Goal: Task Accomplishment & Management: Manage account settings

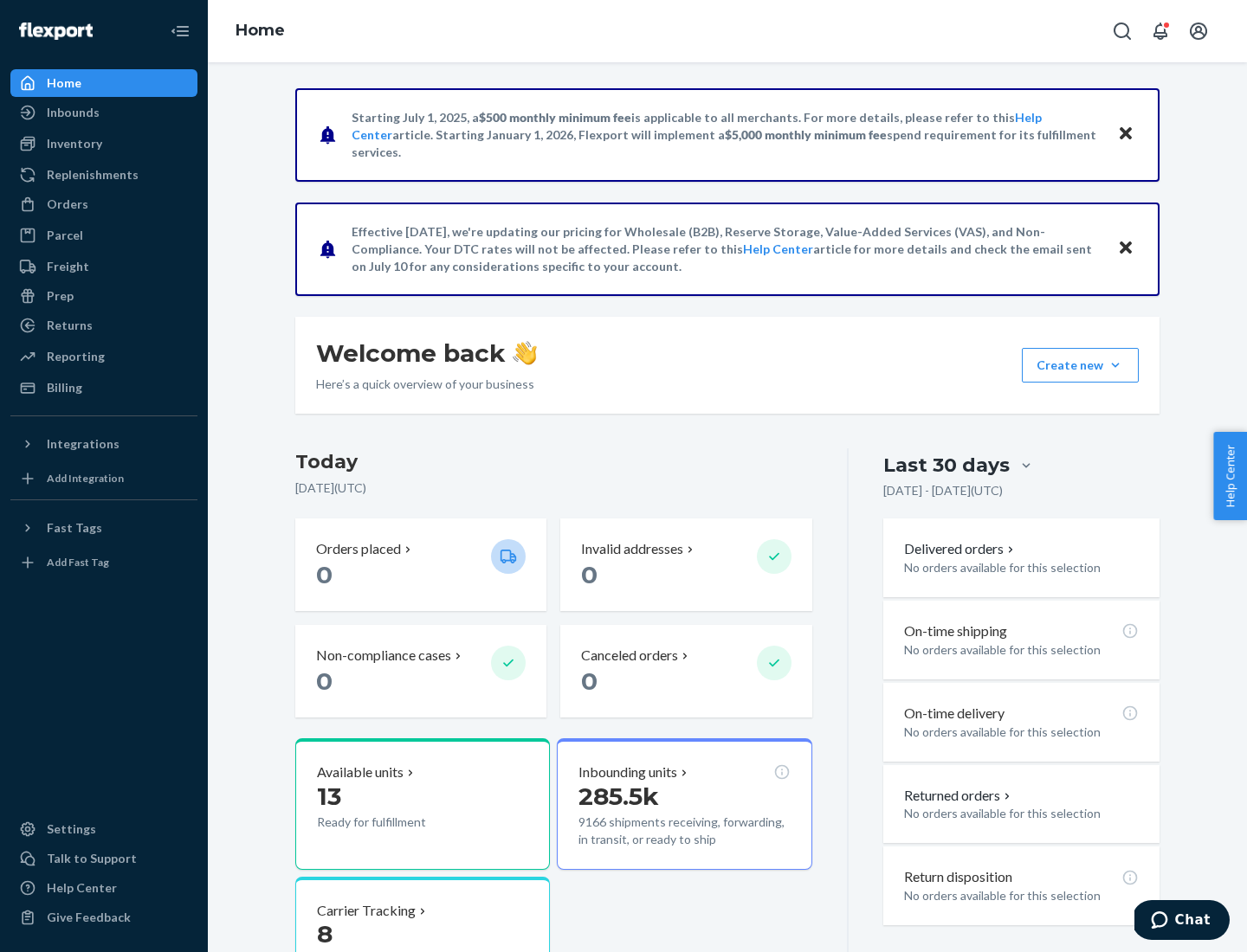
click at [1115, 365] on button "Create new Create new inbound Create new order Create new product" at bounding box center [1080, 365] width 117 height 35
click at [104, 112] on div "Inbounds" at bounding box center [103, 112] width 184 height 24
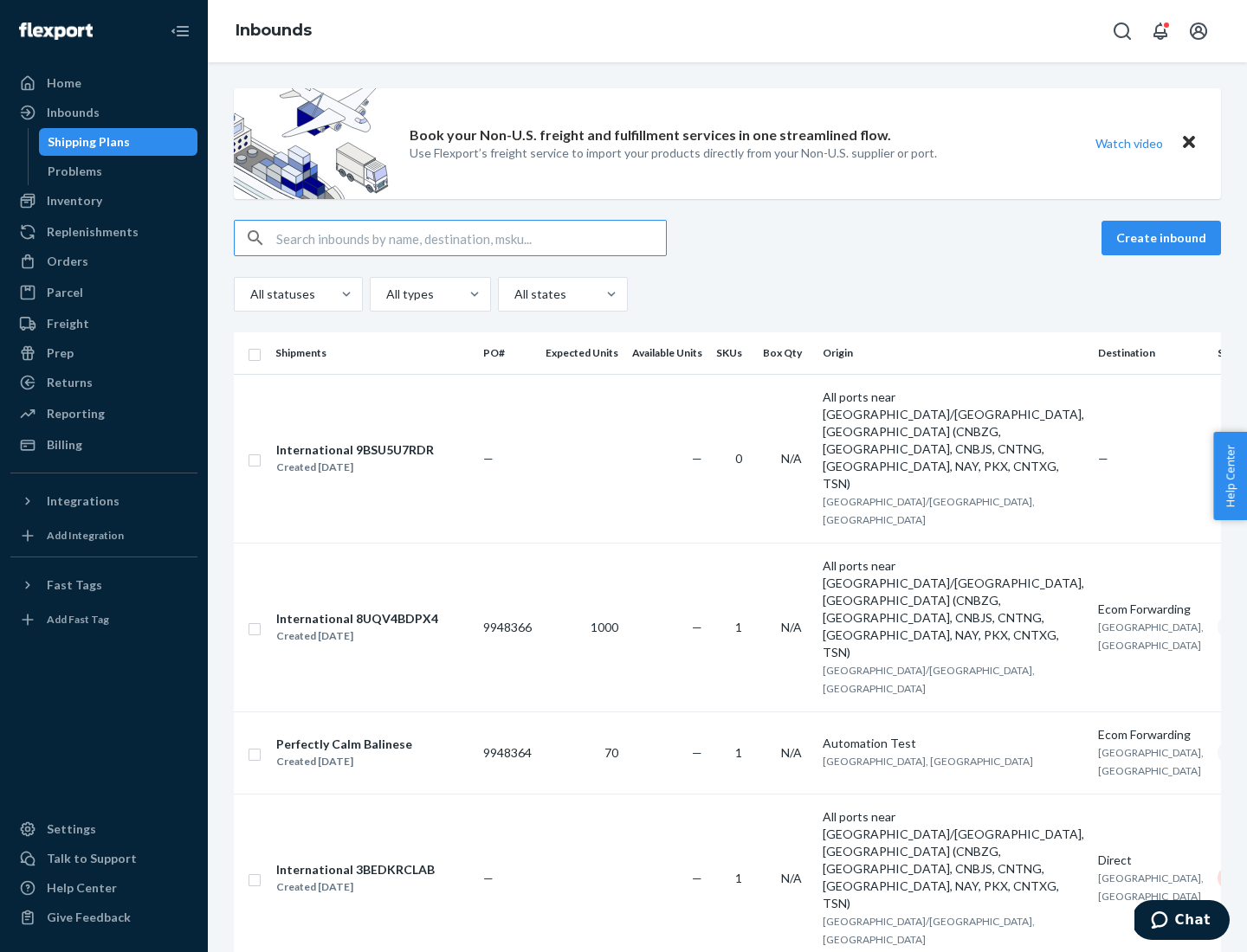
click at [1164, 238] on button "Create inbound" at bounding box center [1161, 238] width 119 height 35
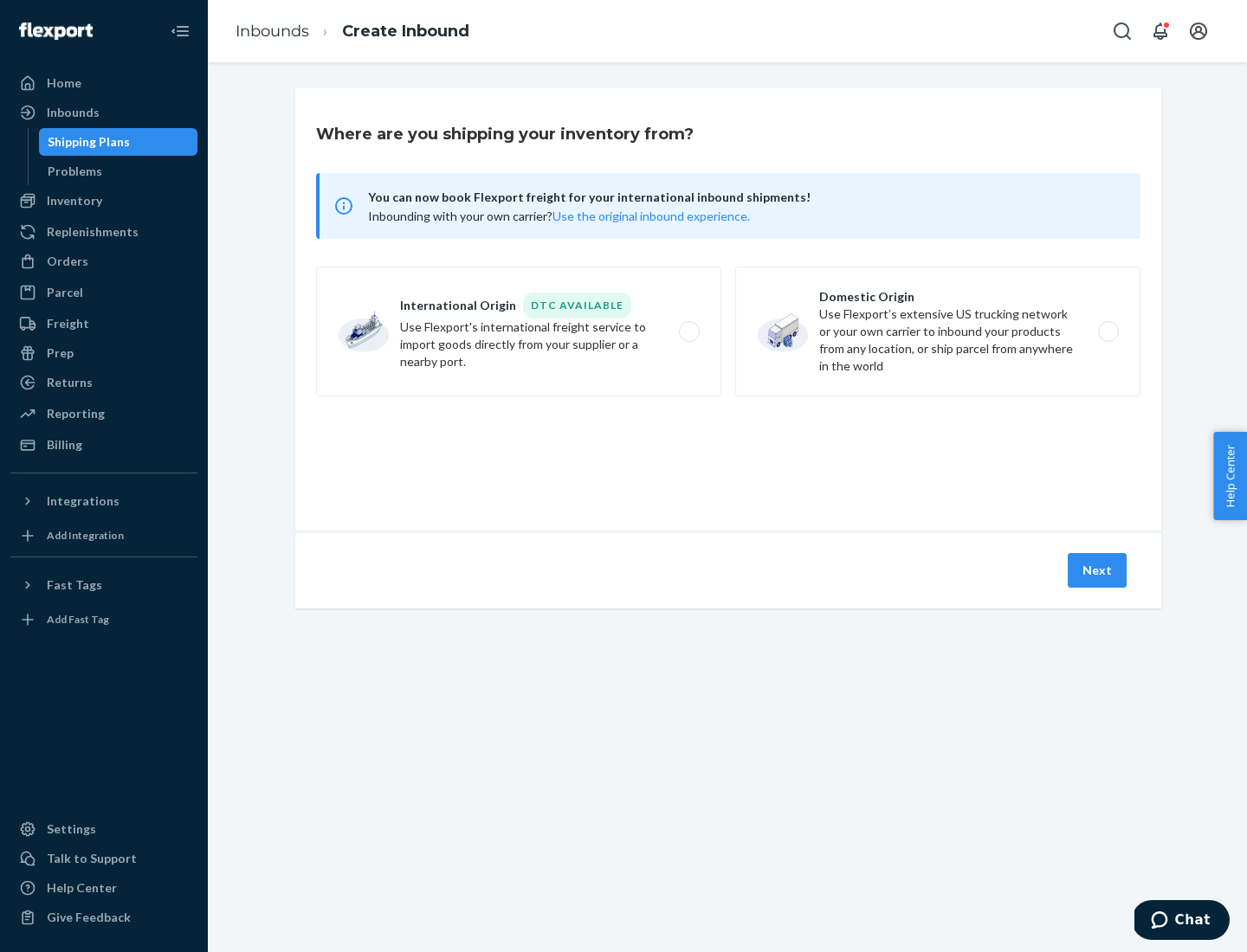
click at [937, 331] on label "Domestic Origin Use Flexport’s extensive US trucking network or your own carrie…" at bounding box center [937, 331] width 406 height 130
click at [1108, 331] on input "Domestic Origin Use Flexport’s extensive US trucking network or your own carrie…" at bounding box center [1113, 331] width 11 height 11
radio input "true"
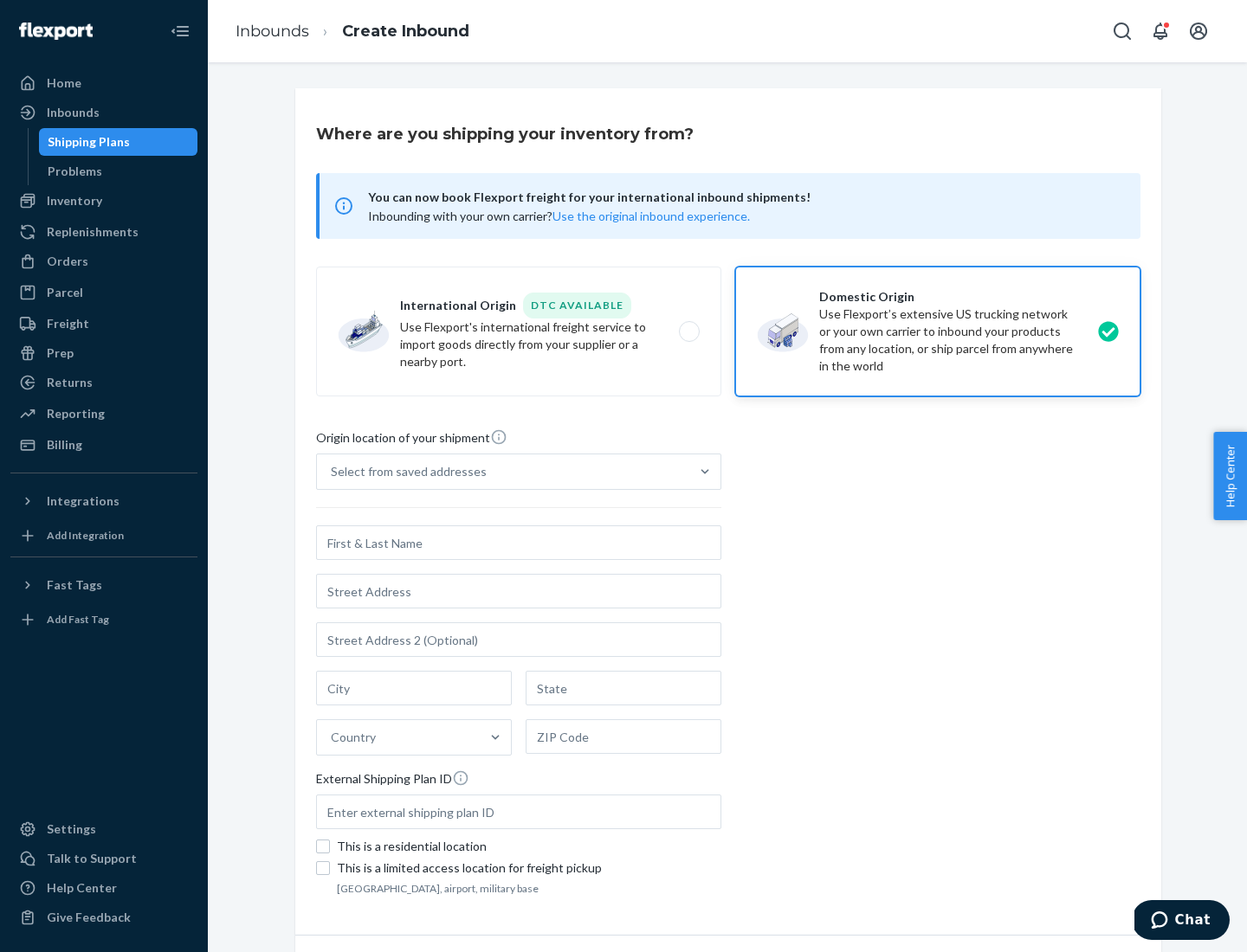
click at [405, 472] on div "Select from saved addresses" at bounding box center [408, 471] width 156 height 17
click at [332, 472] on input "Select from saved addresses" at bounding box center [331, 471] width 2 height 17
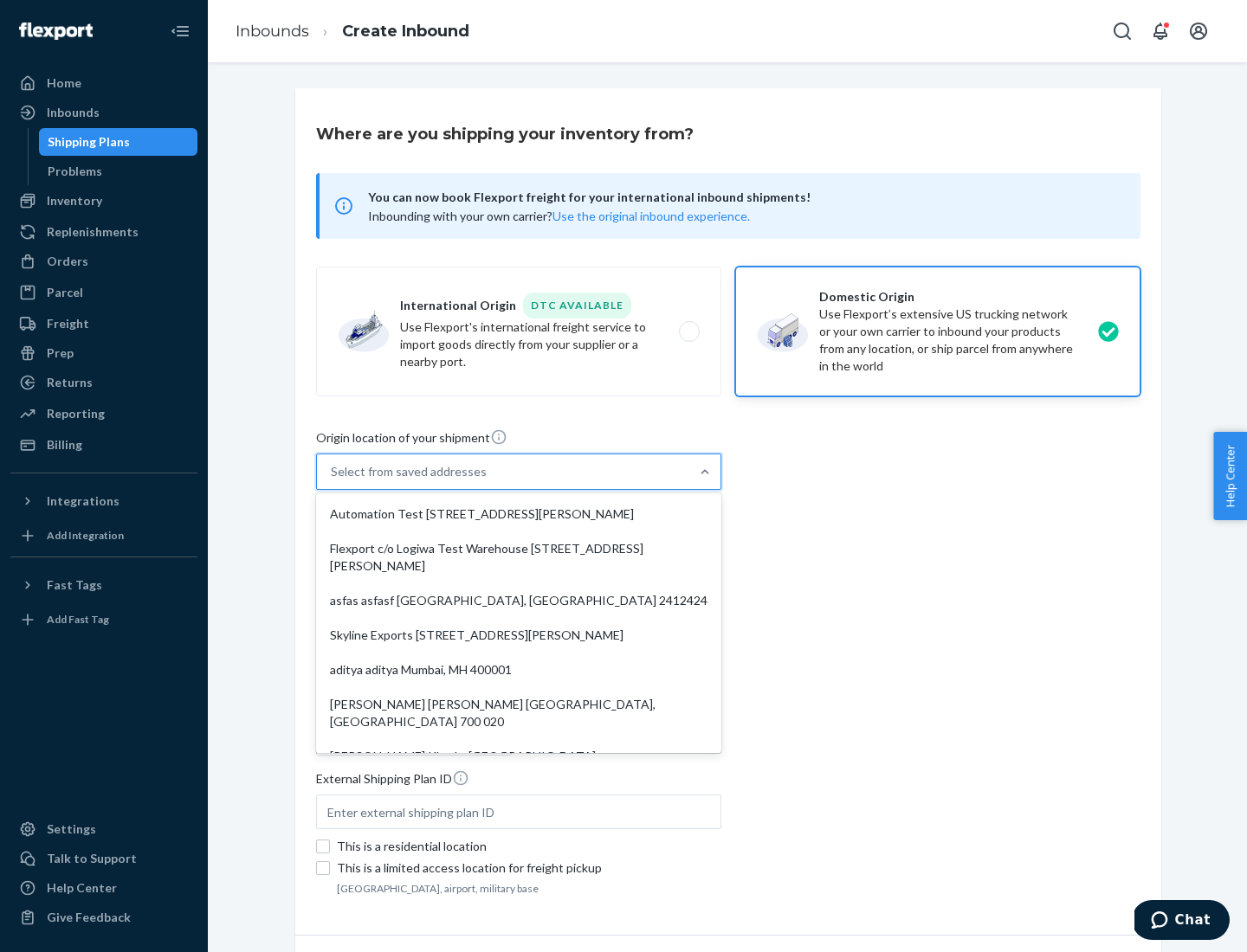
scroll to position [7, 0]
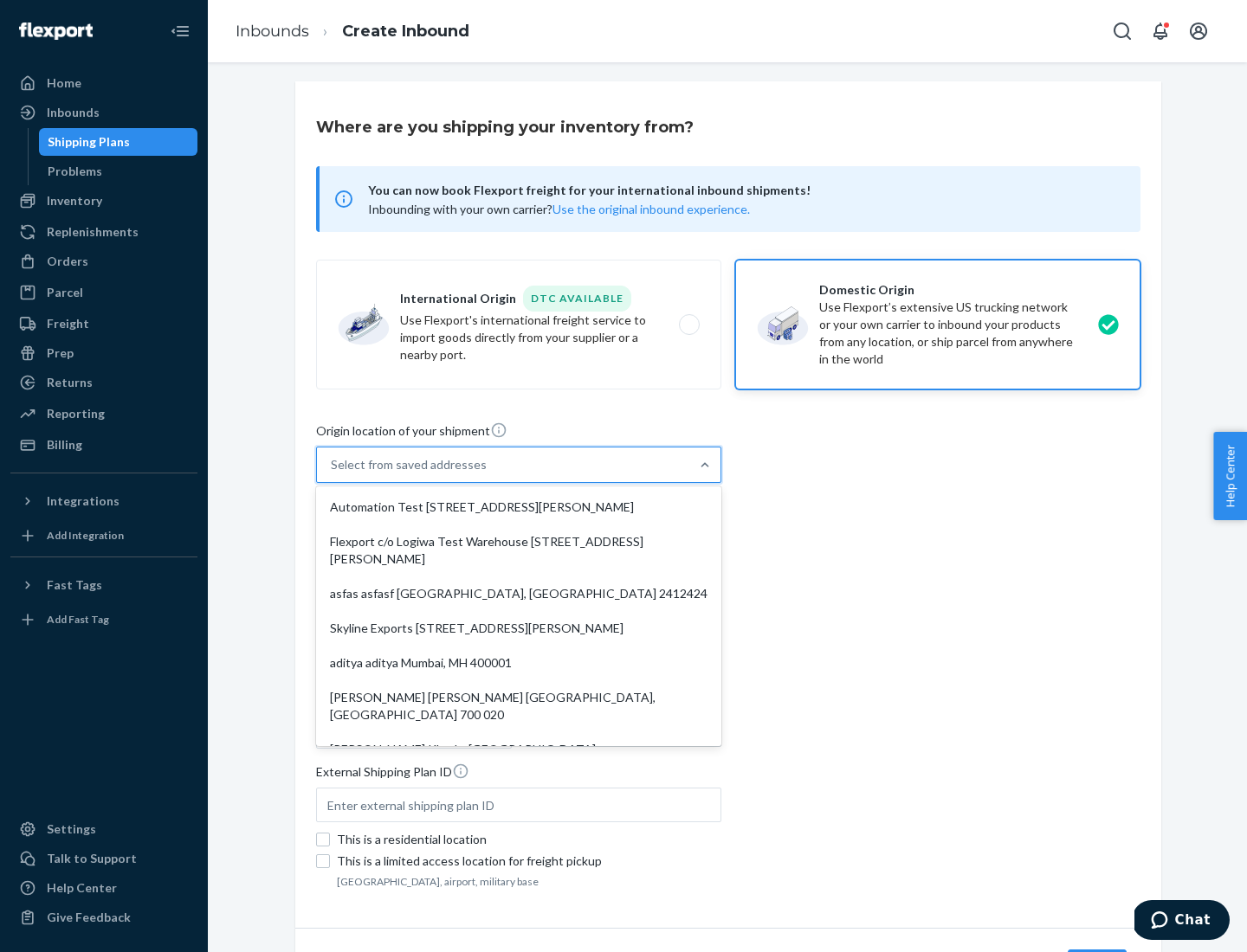
click at [519, 508] on div "Automation Test [STREET_ADDRESS][PERSON_NAME]" at bounding box center [519, 507] width 399 height 35
click at [332, 474] on input "option Automation Test [STREET_ADDRESS][PERSON_NAME]. 9 results available. Use …" at bounding box center [331, 464] width 2 height 17
type input "Automation Test"
type input "9th Floor"
type input "[GEOGRAPHIC_DATA]"
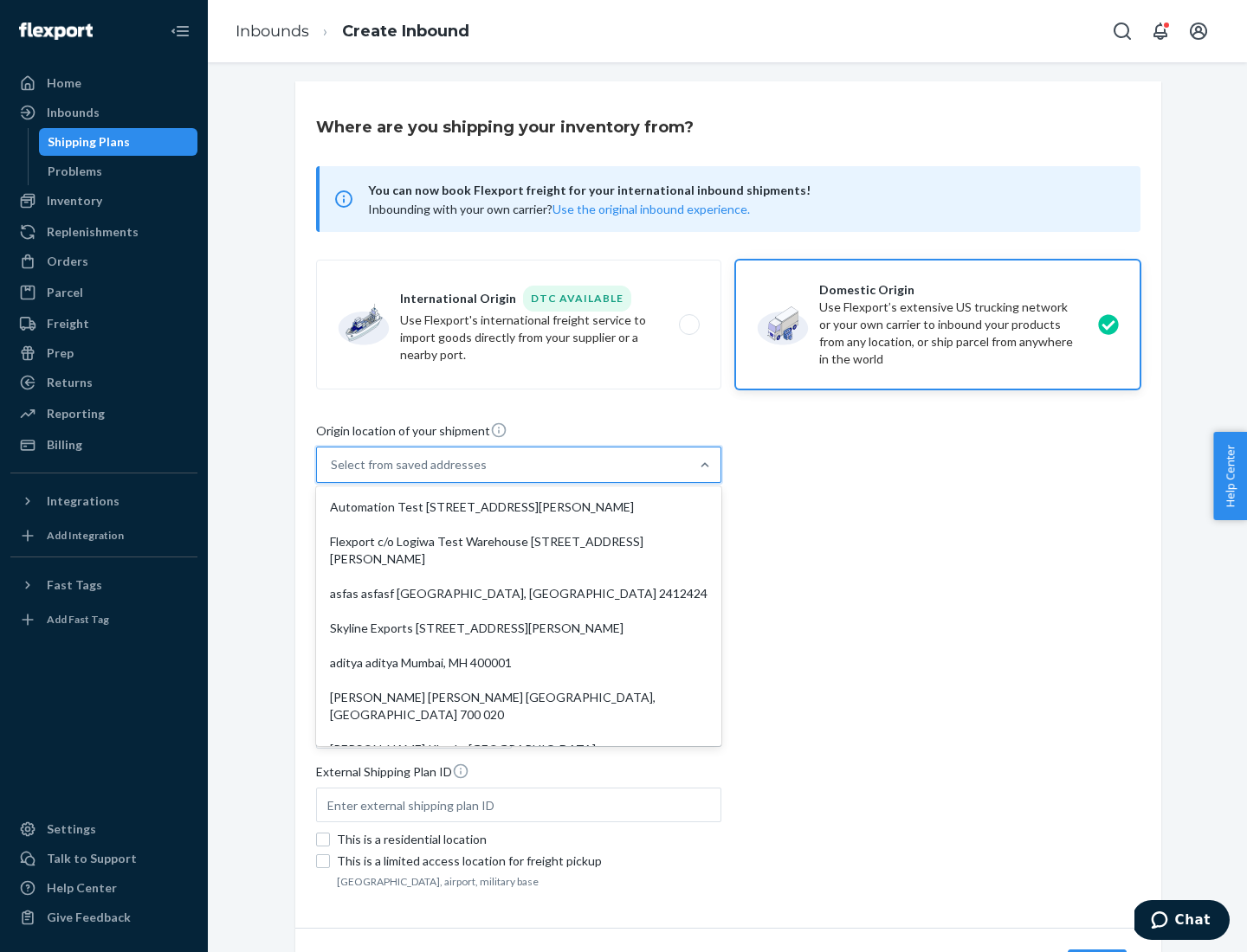
type input "CA"
type input "94104"
type input "[STREET_ADDRESS][PERSON_NAME]"
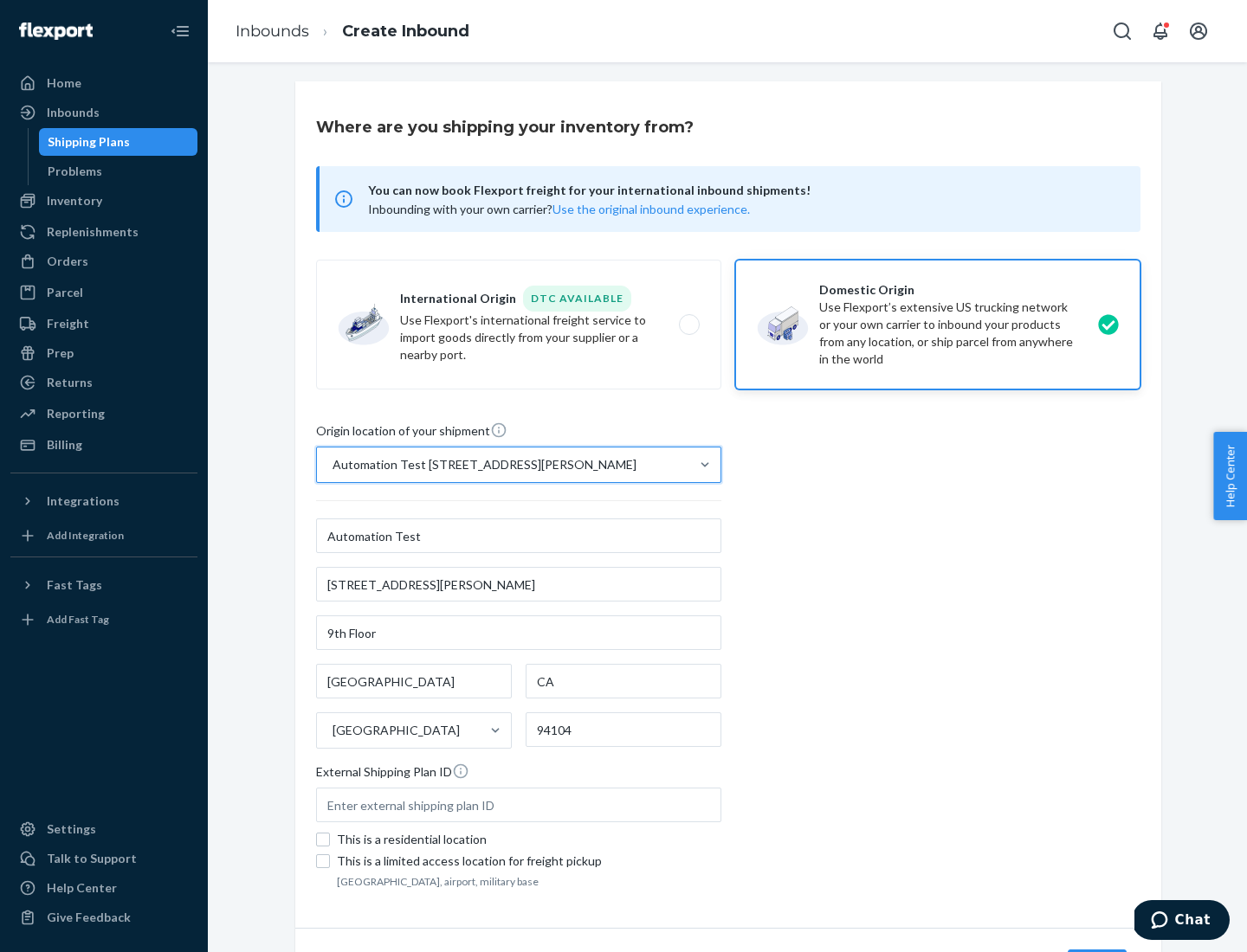
scroll to position [101, 0]
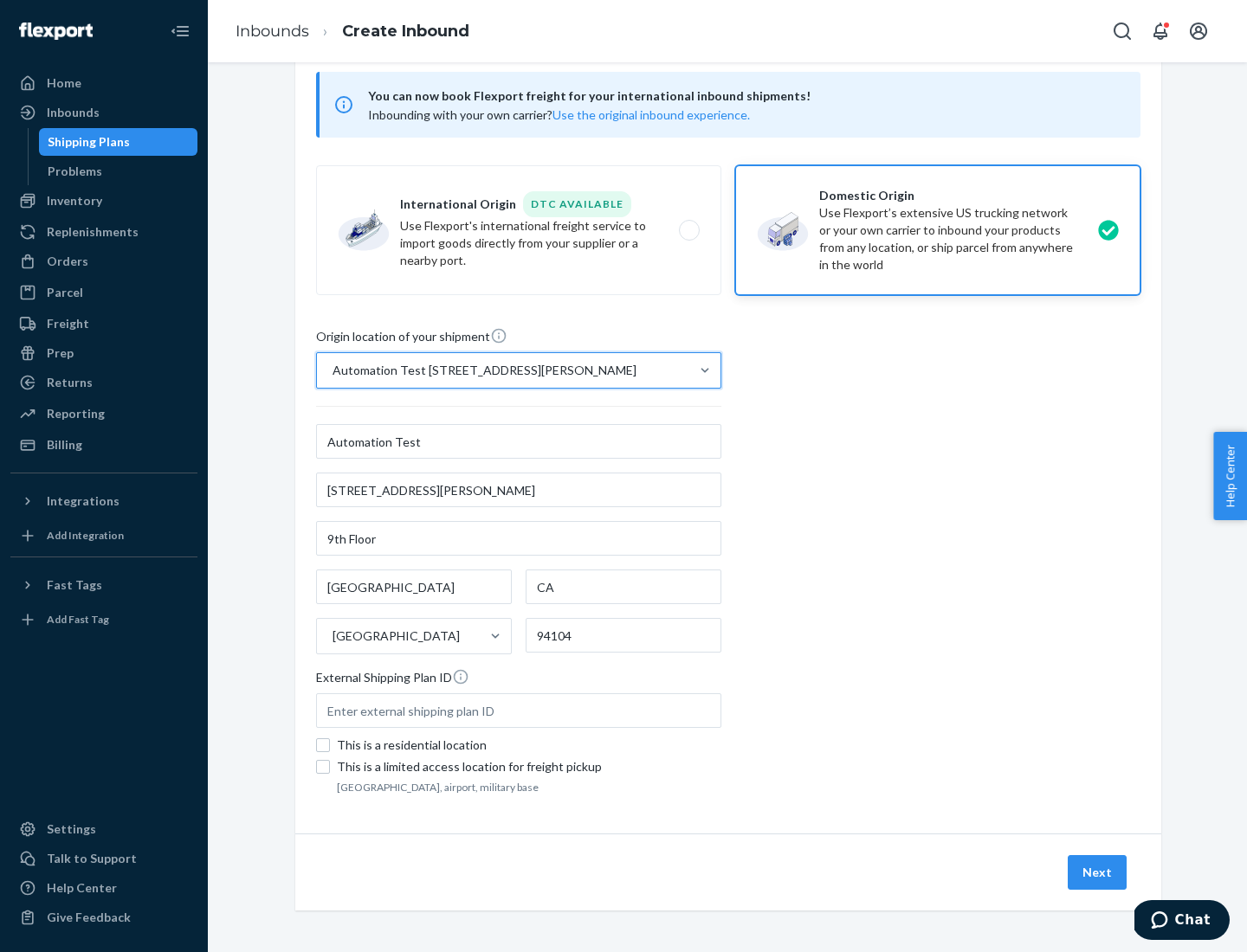
click at [1098, 873] on button "Next" at bounding box center [1096, 873] width 59 height 35
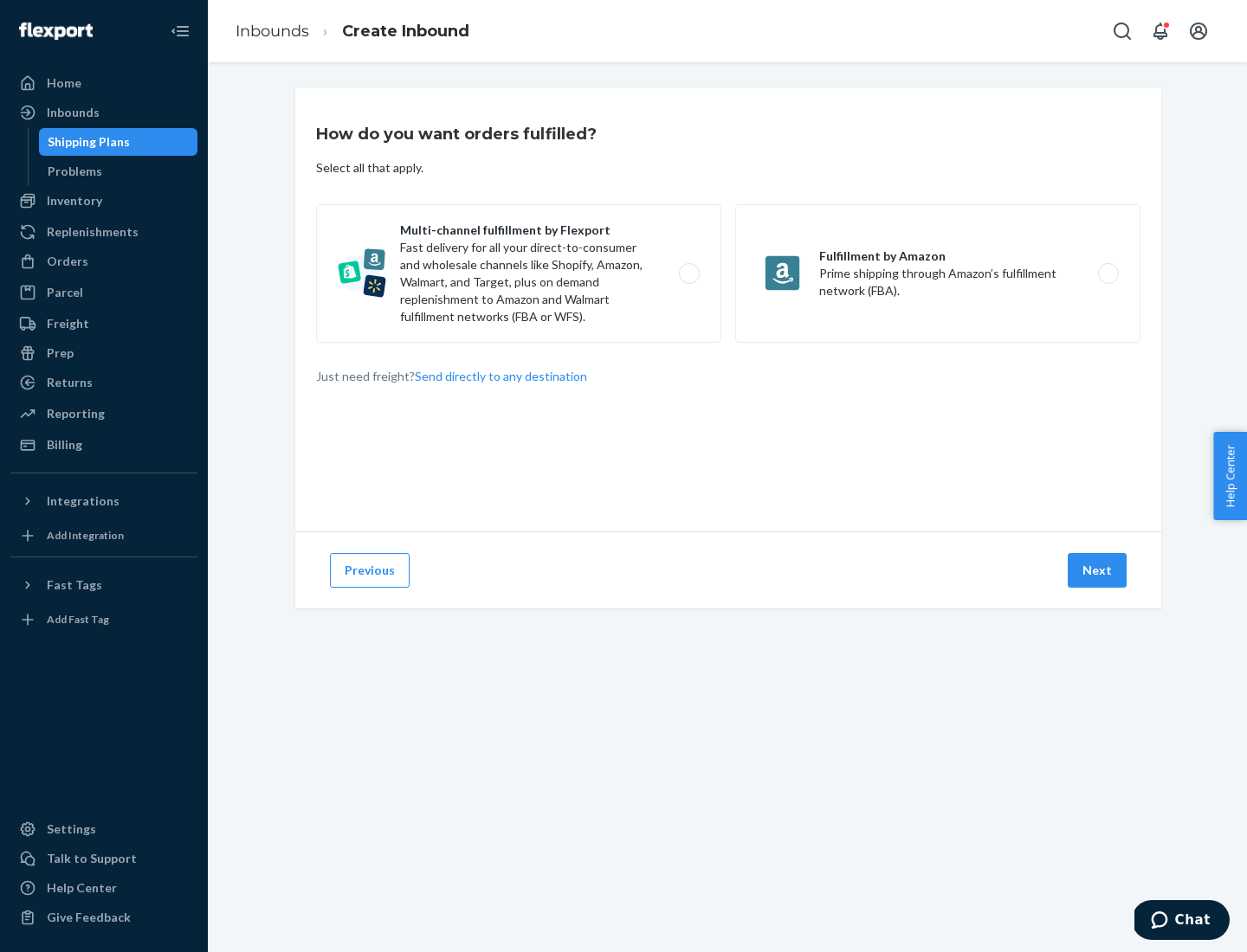
click at [519, 274] on label "Multi-channel fulfillment by Flexport Fast delivery for all your direct-to-cons…" at bounding box center [519, 274] width 406 height 139
click at [688, 274] on input "Multi-channel fulfillment by Flexport Fast delivery for all your direct-to-cons…" at bounding box center [693, 274] width 11 height 11
radio input "true"
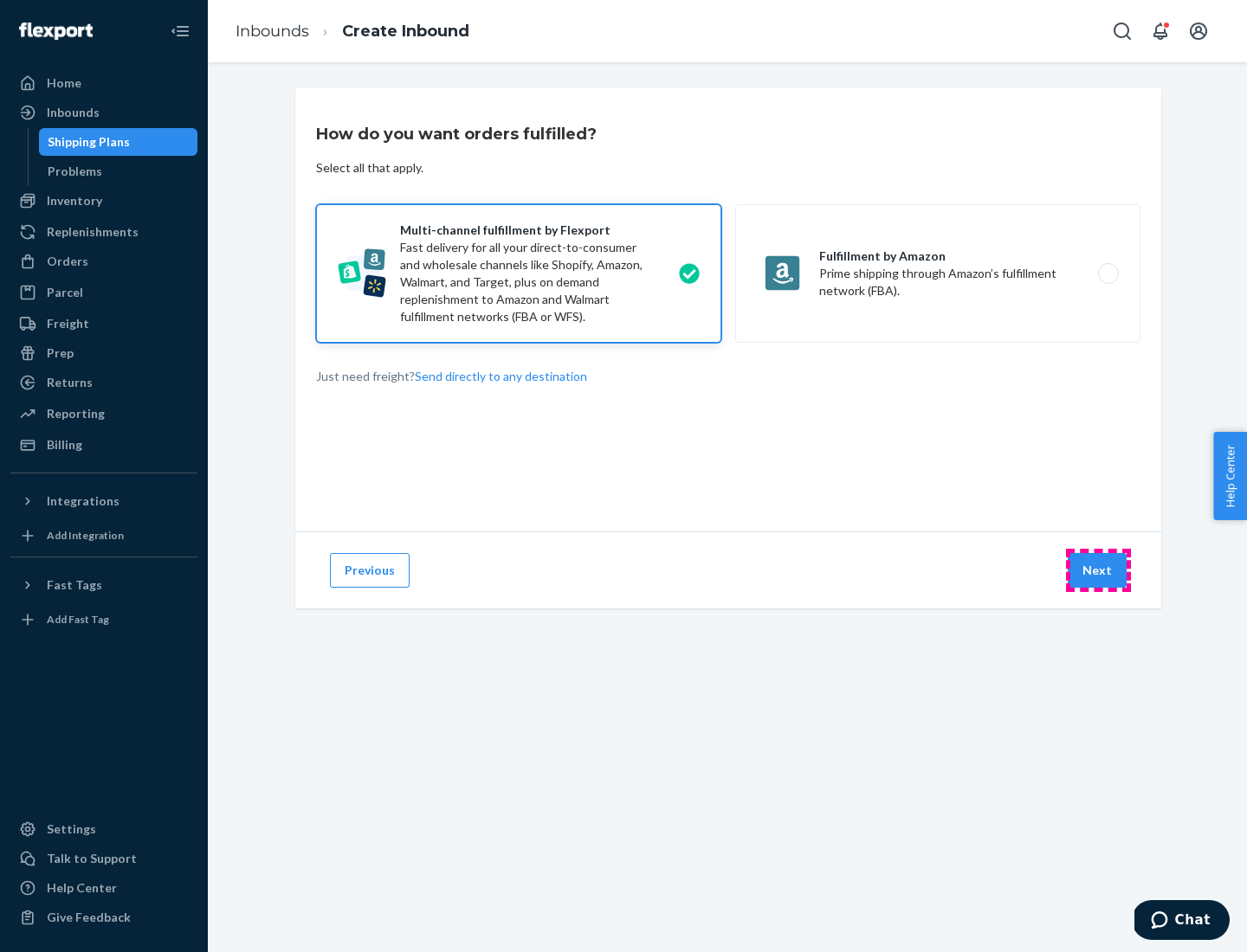
click at [1098, 570] on button "Next" at bounding box center [1096, 570] width 59 height 35
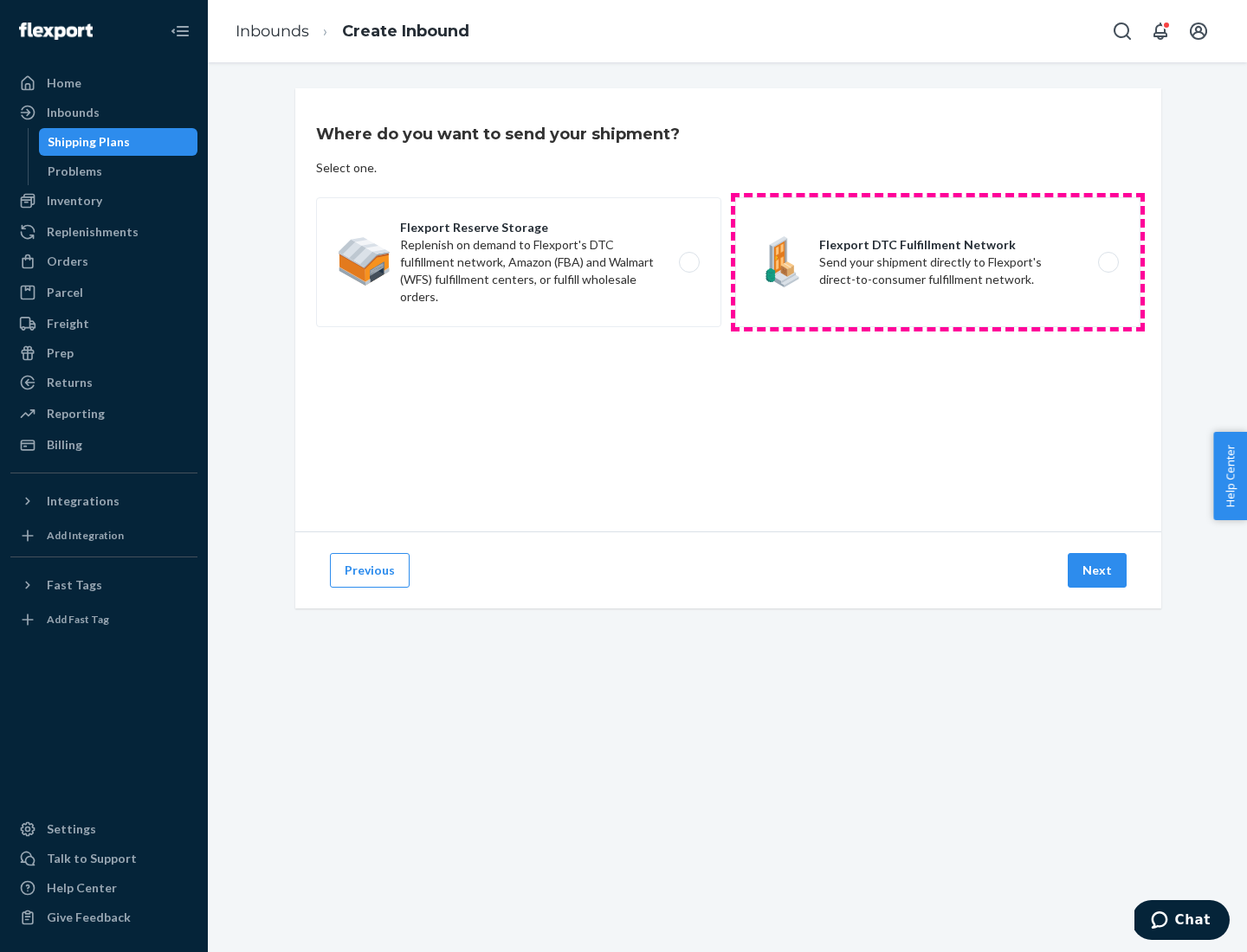
click at [937, 263] on label "Flexport DTC Fulfillment Network Send your shipment directly to Flexport's dire…" at bounding box center [937, 262] width 406 height 130
click at [1108, 263] on input "Flexport DTC Fulfillment Network Send your shipment directly to Flexport's dire…" at bounding box center [1113, 262] width 11 height 11
radio input "true"
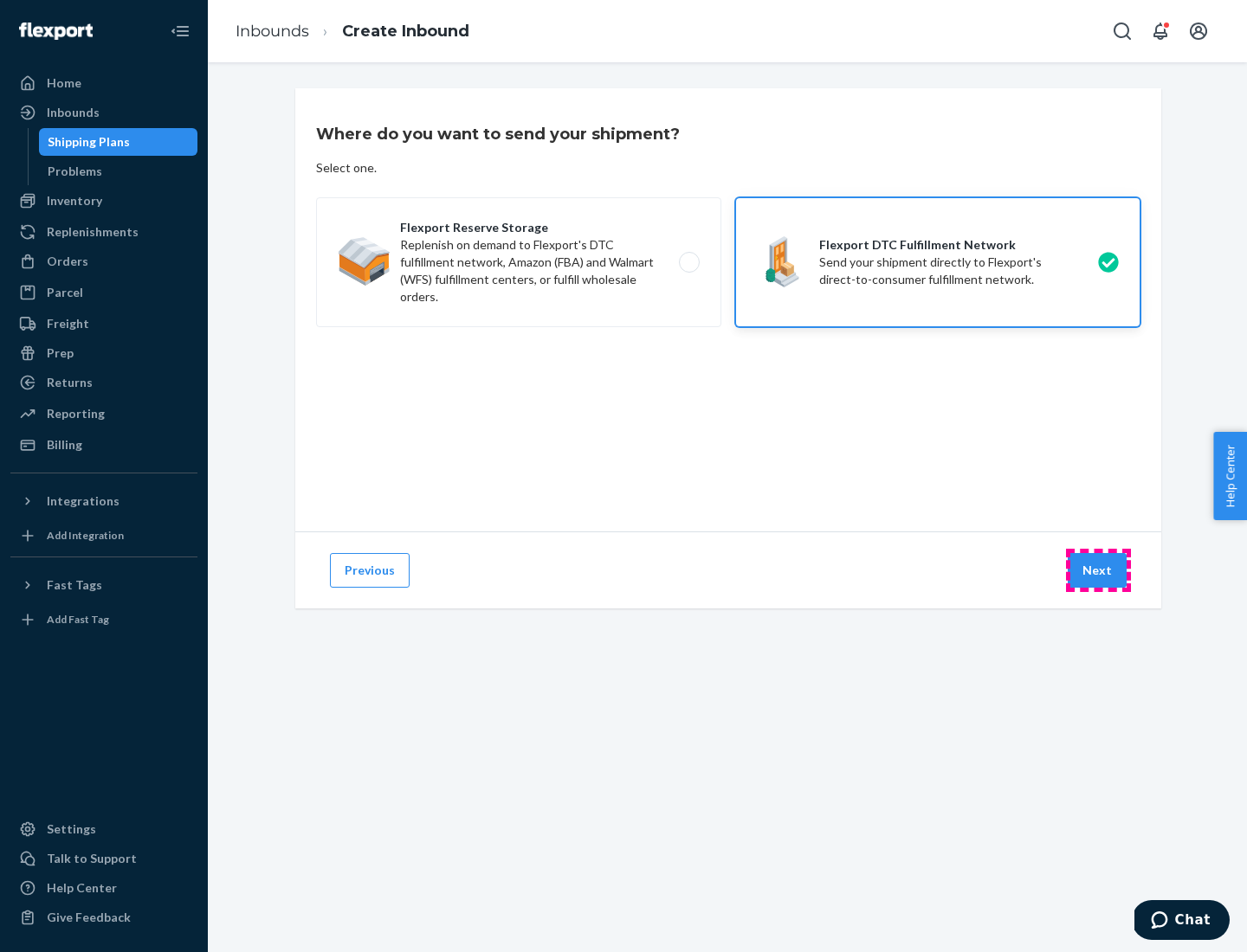
click at [1098, 570] on button "Next" at bounding box center [1096, 570] width 59 height 35
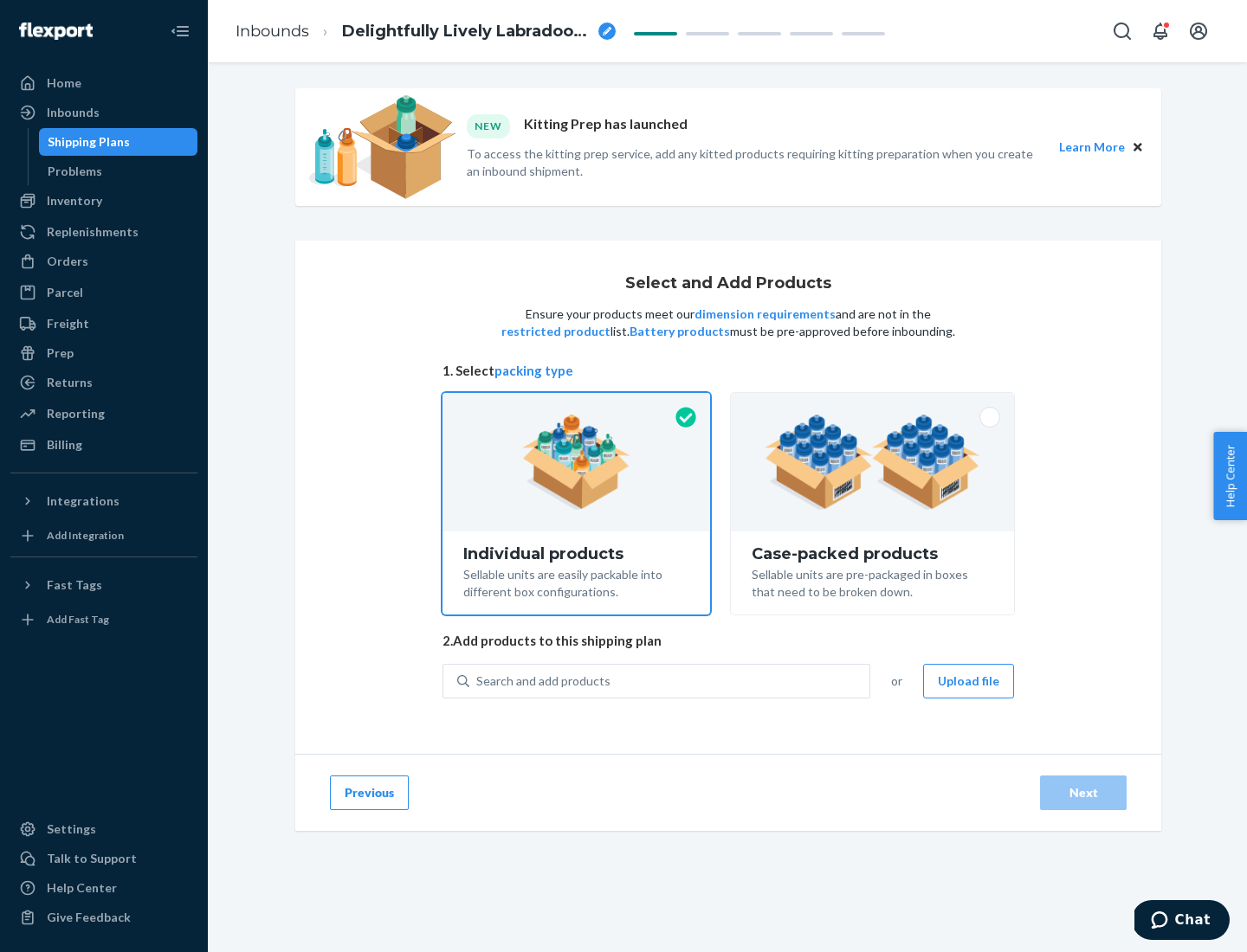
click at [873, 462] on img at bounding box center [872, 462] width 215 height 95
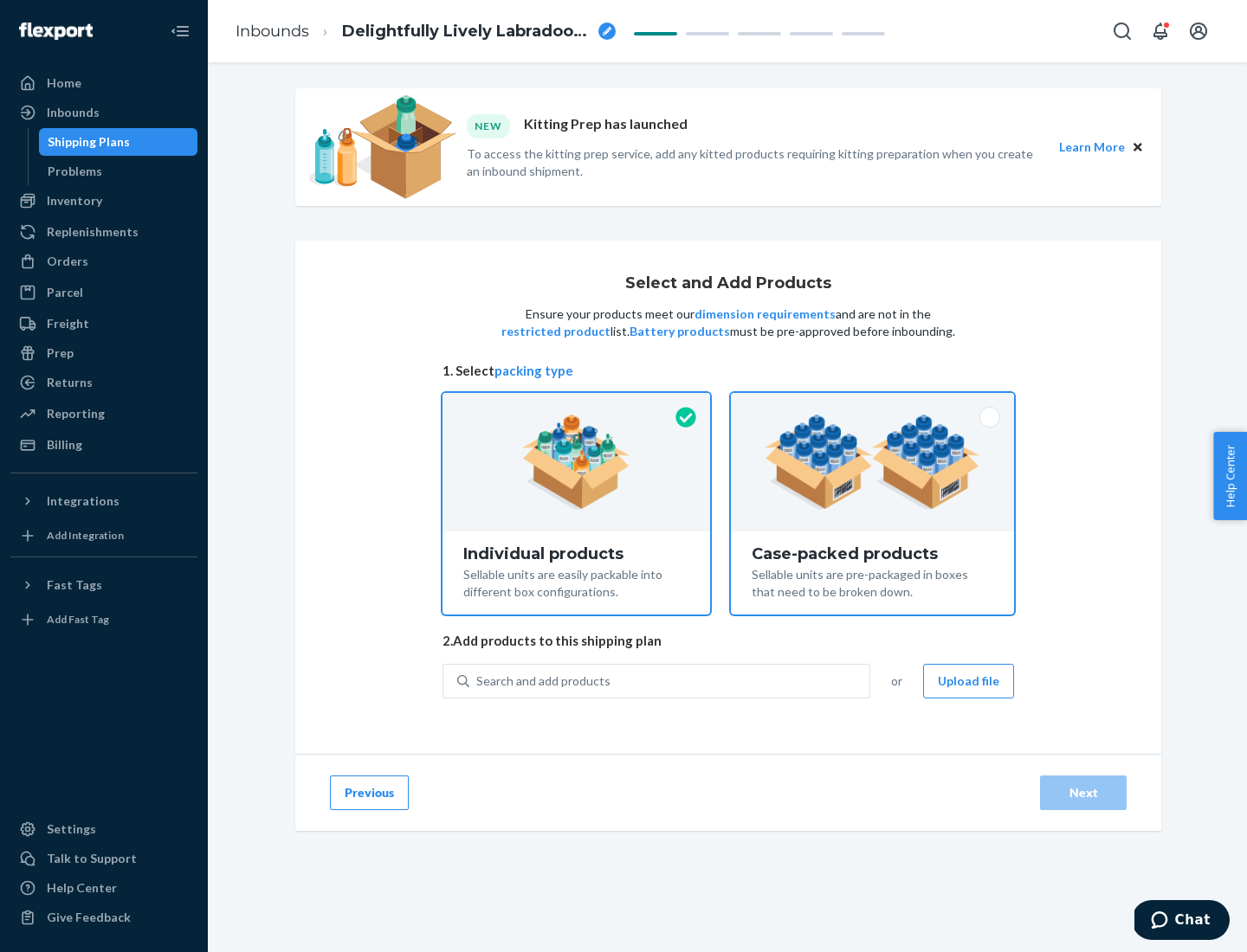
click at [873, 405] on input "Case-packed products Sellable units are pre-packaged in boxes that need to be b…" at bounding box center [872, 398] width 11 height 11
radio input "true"
radio input "false"
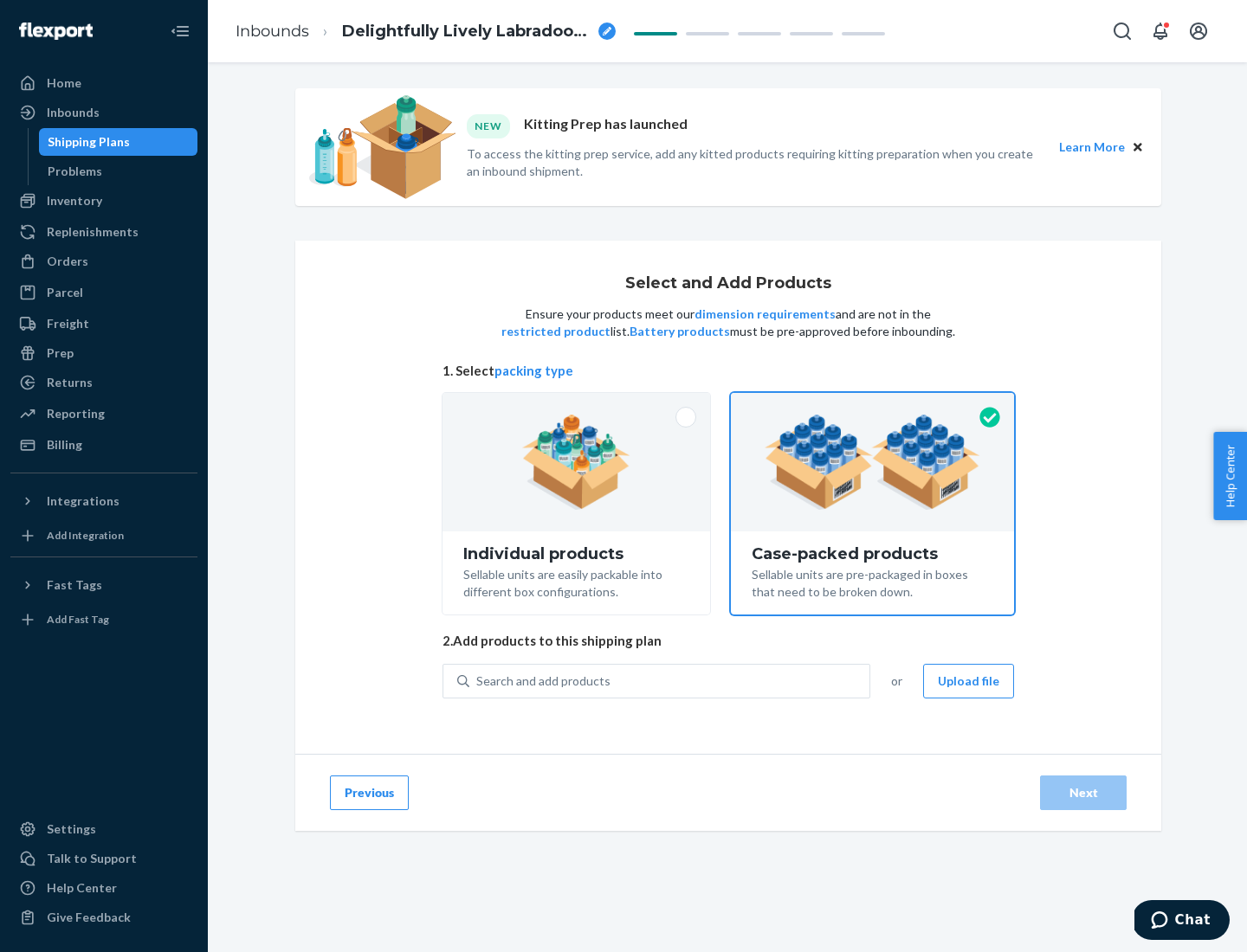
click at [671, 680] on div "Search and add products" at bounding box center [669, 680] width 400 height 31
click at [478, 680] on input "Search and add products" at bounding box center [477, 680] width 2 height 17
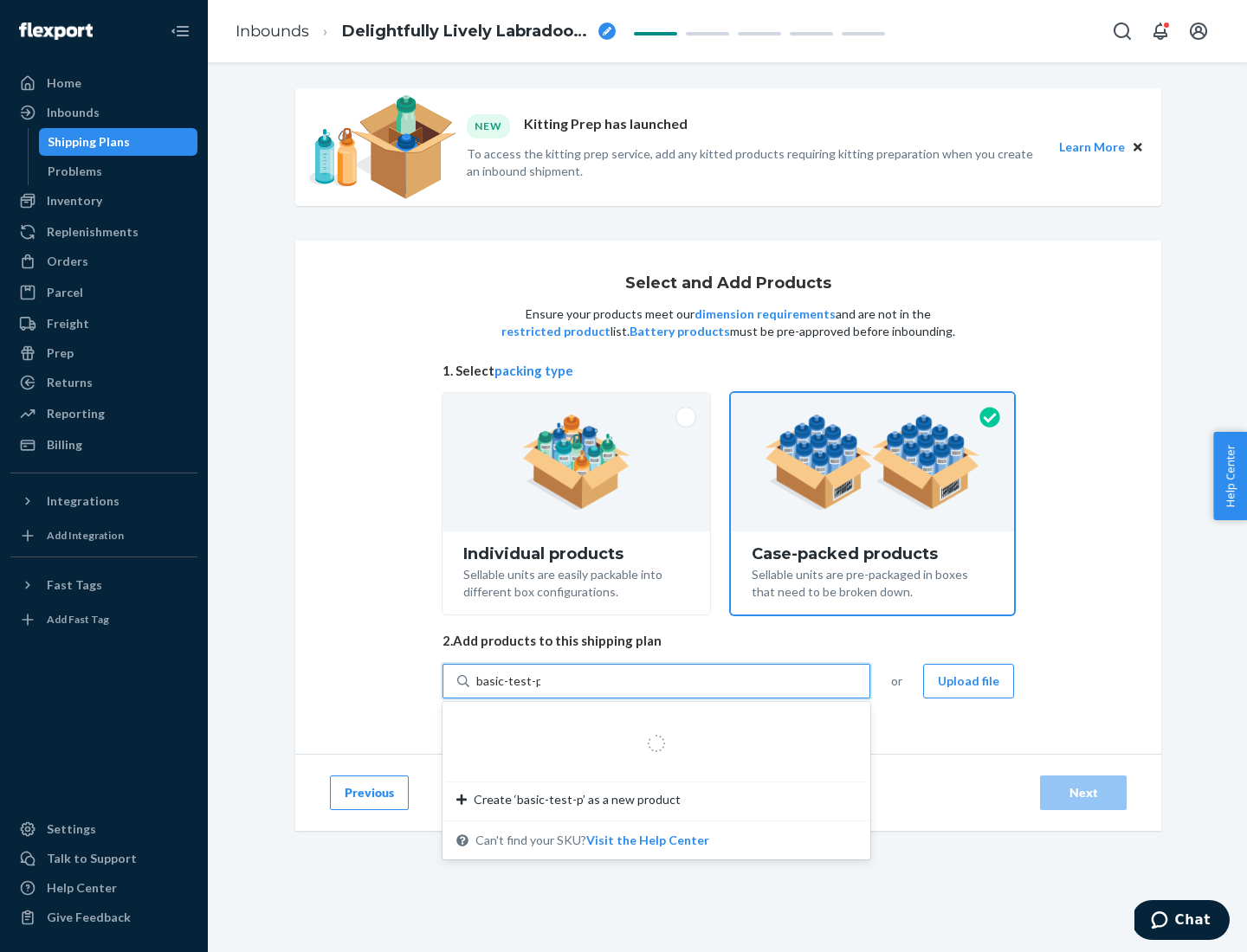
type input "basic-test-product-1"
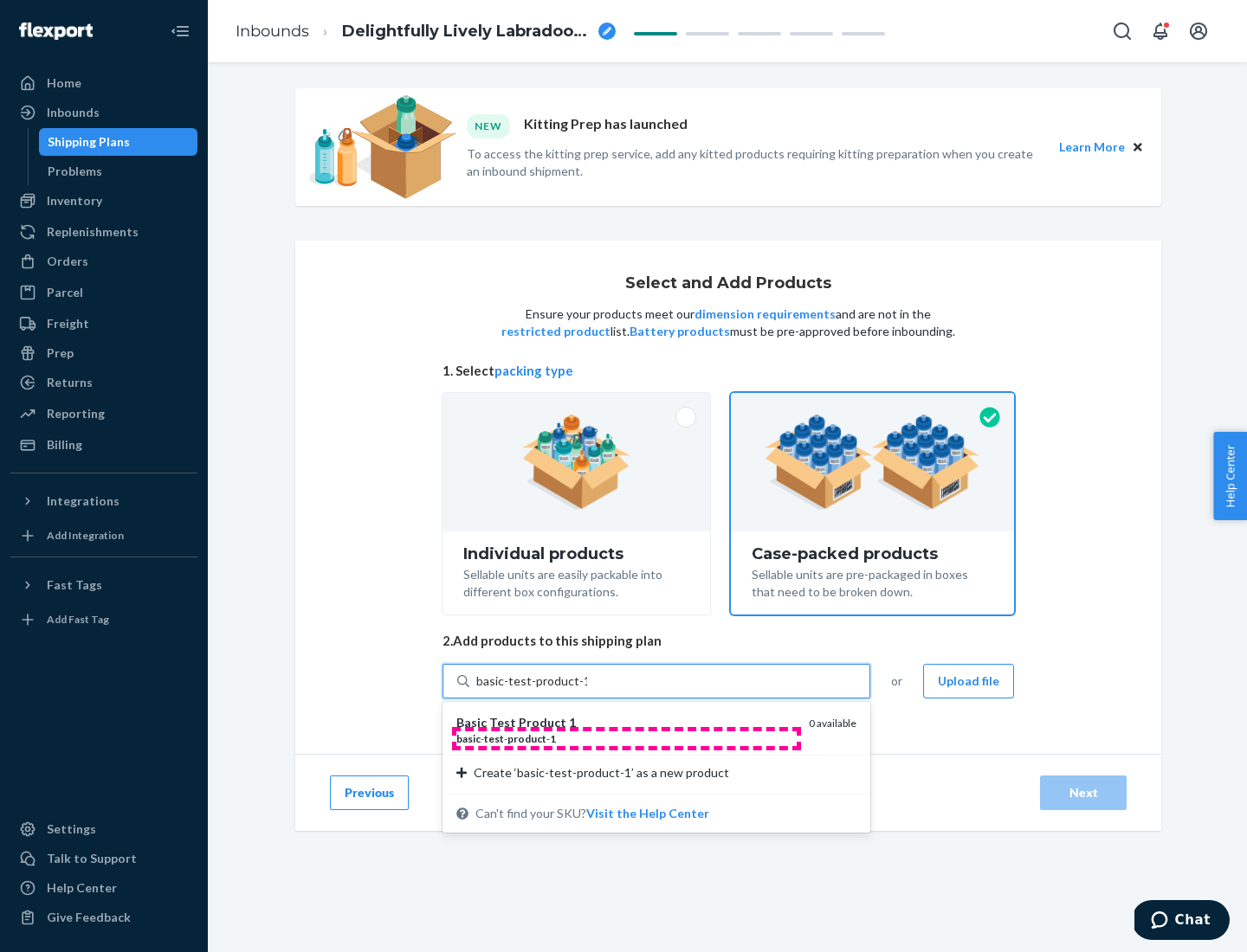
click at [626, 739] on div "basic - test - product - 1" at bounding box center [625, 739] width 338 height 15
click at [587, 690] on input "basic-test-product-1" at bounding box center [532, 680] width 111 height 17
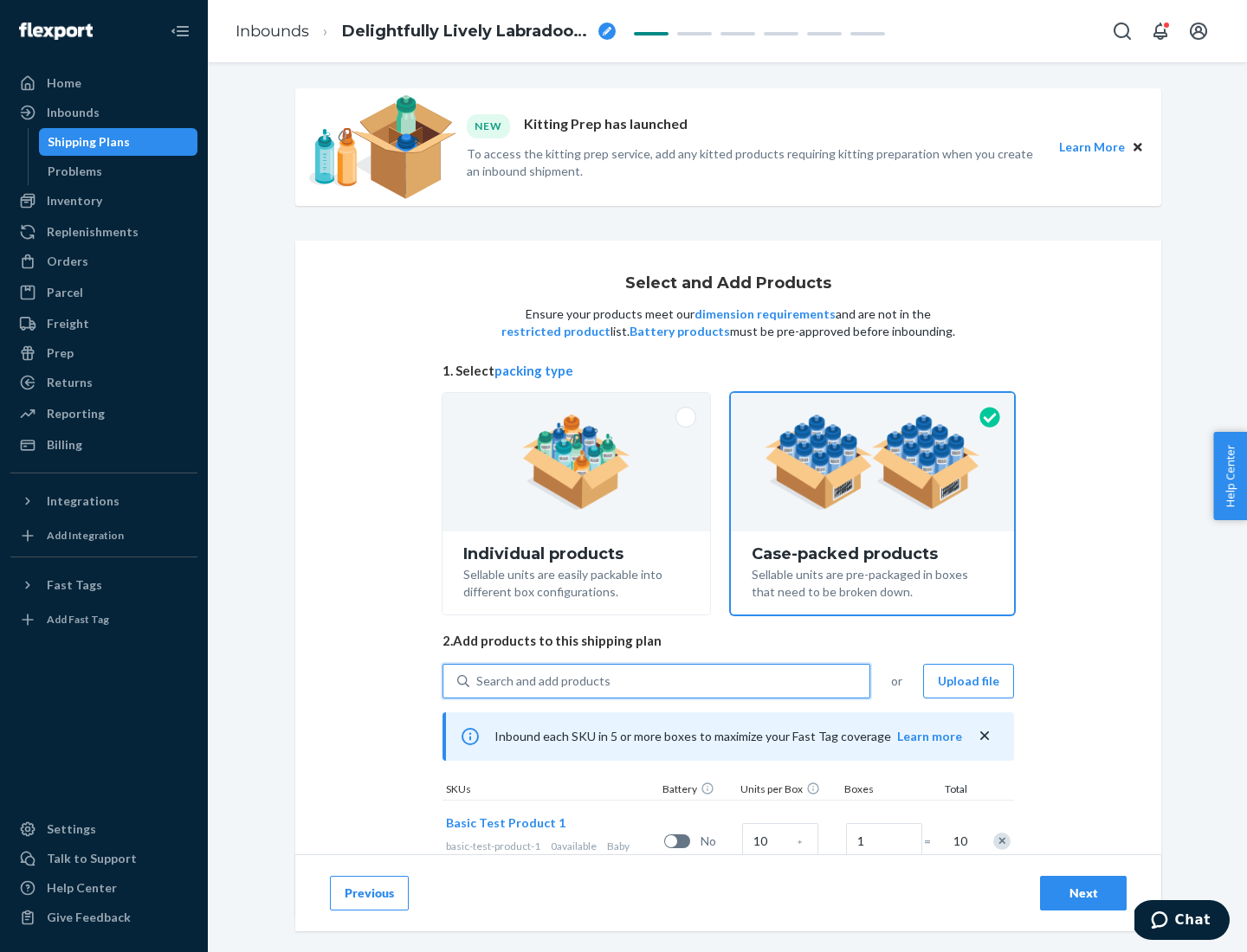
scroll to position [62, 0]
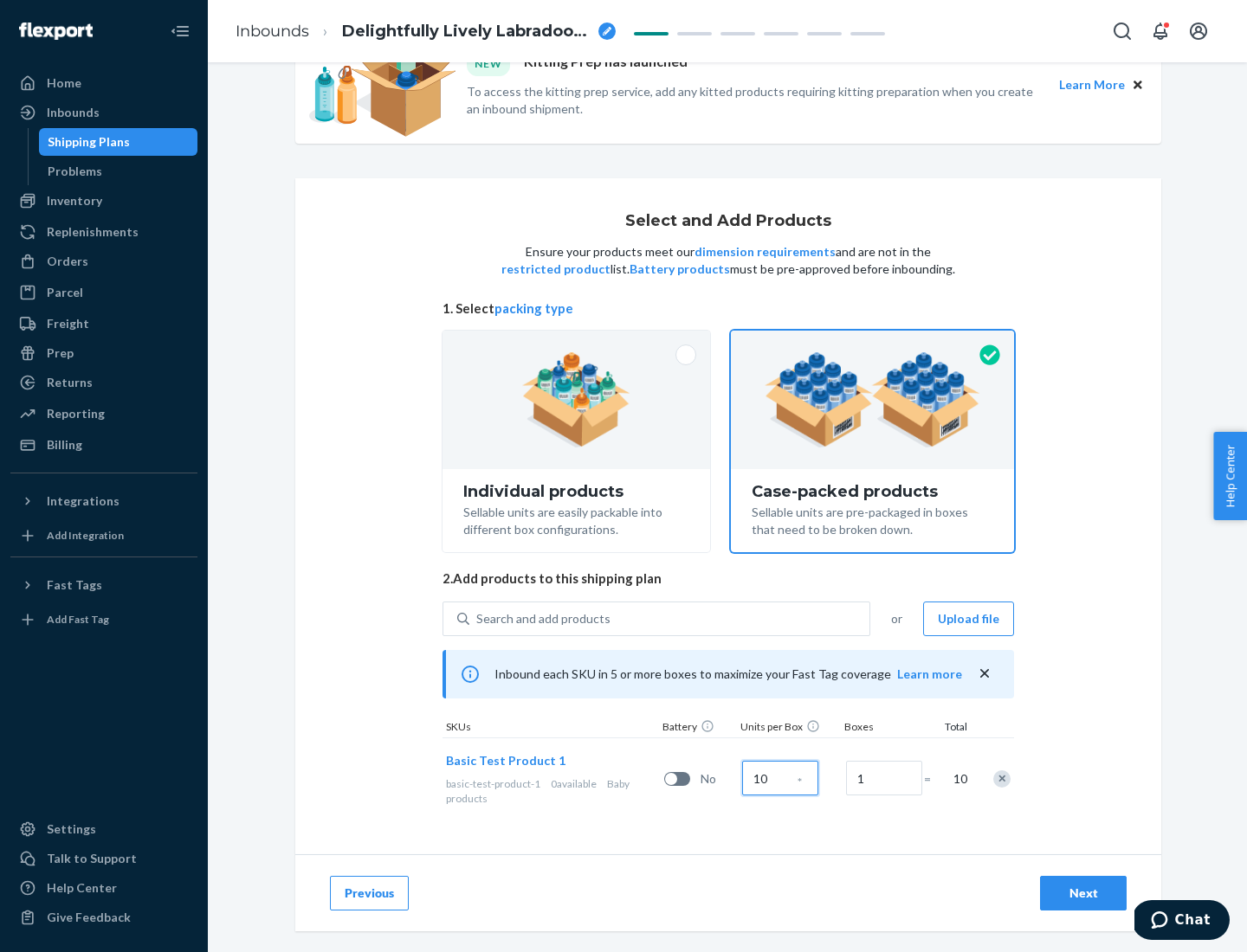
type input "10"
type input "7"
click at [1083, 893] on div "Next" at bounding box center [1083, 892] width 58 height 17
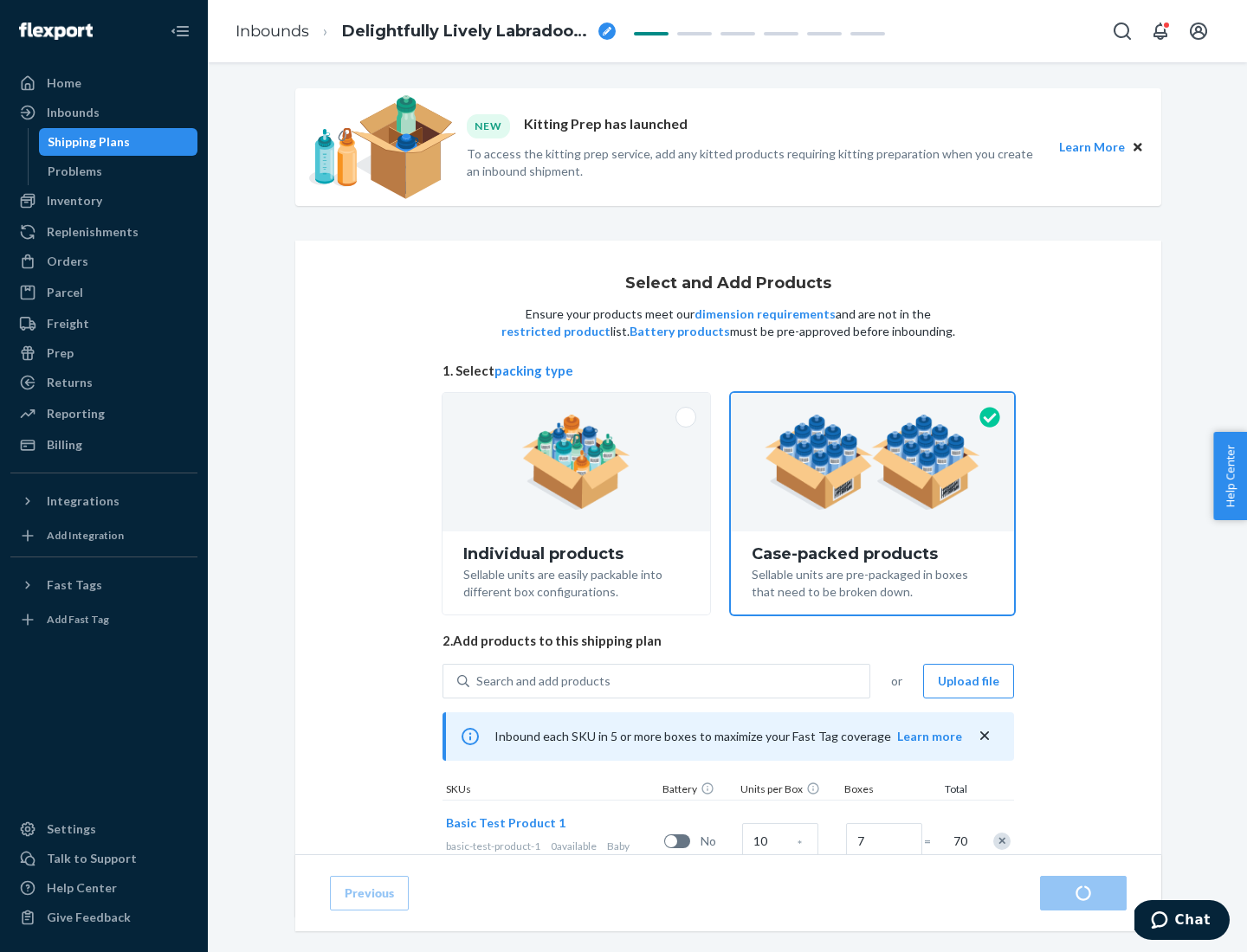
radio input "true"
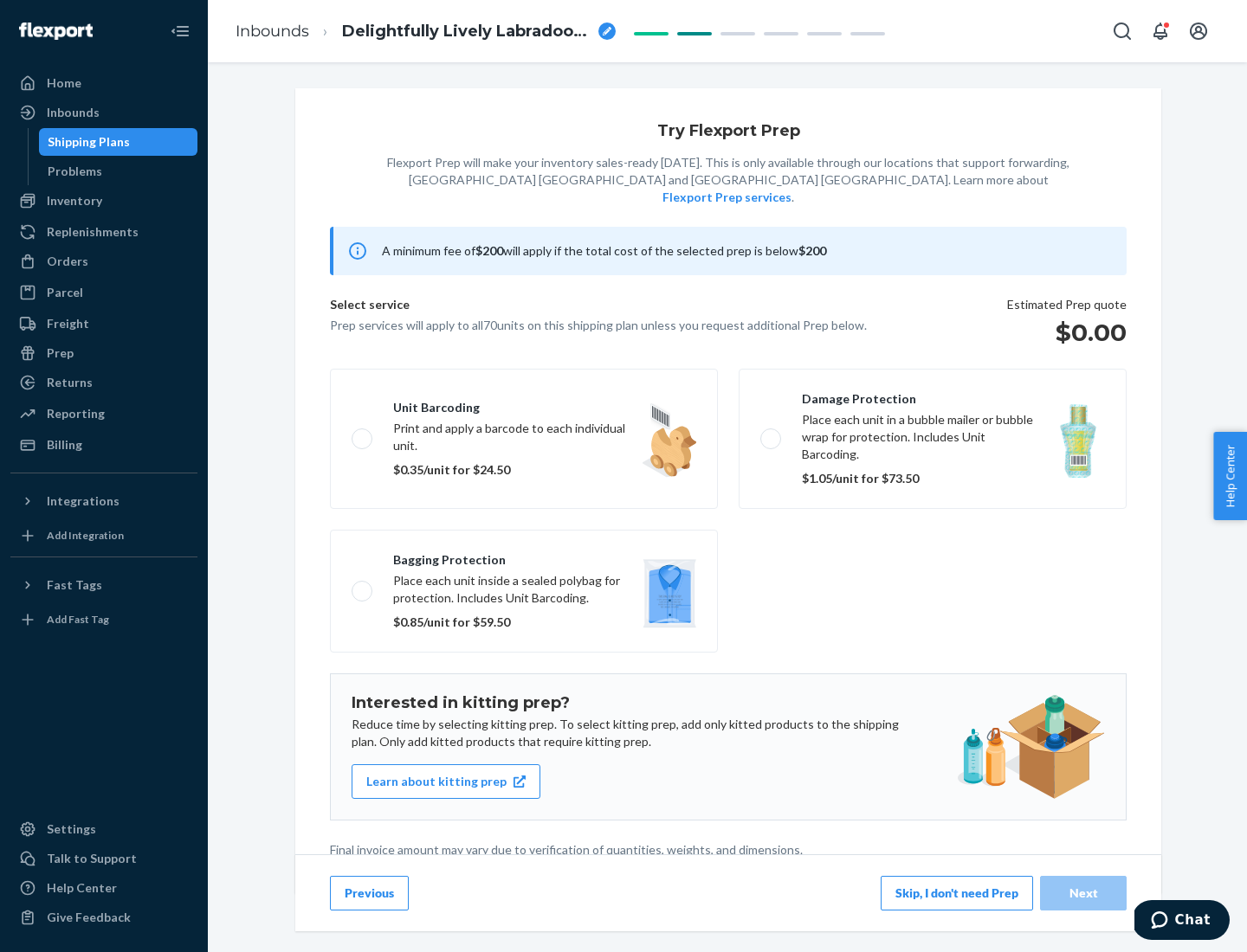
scroll to position [4, 0]
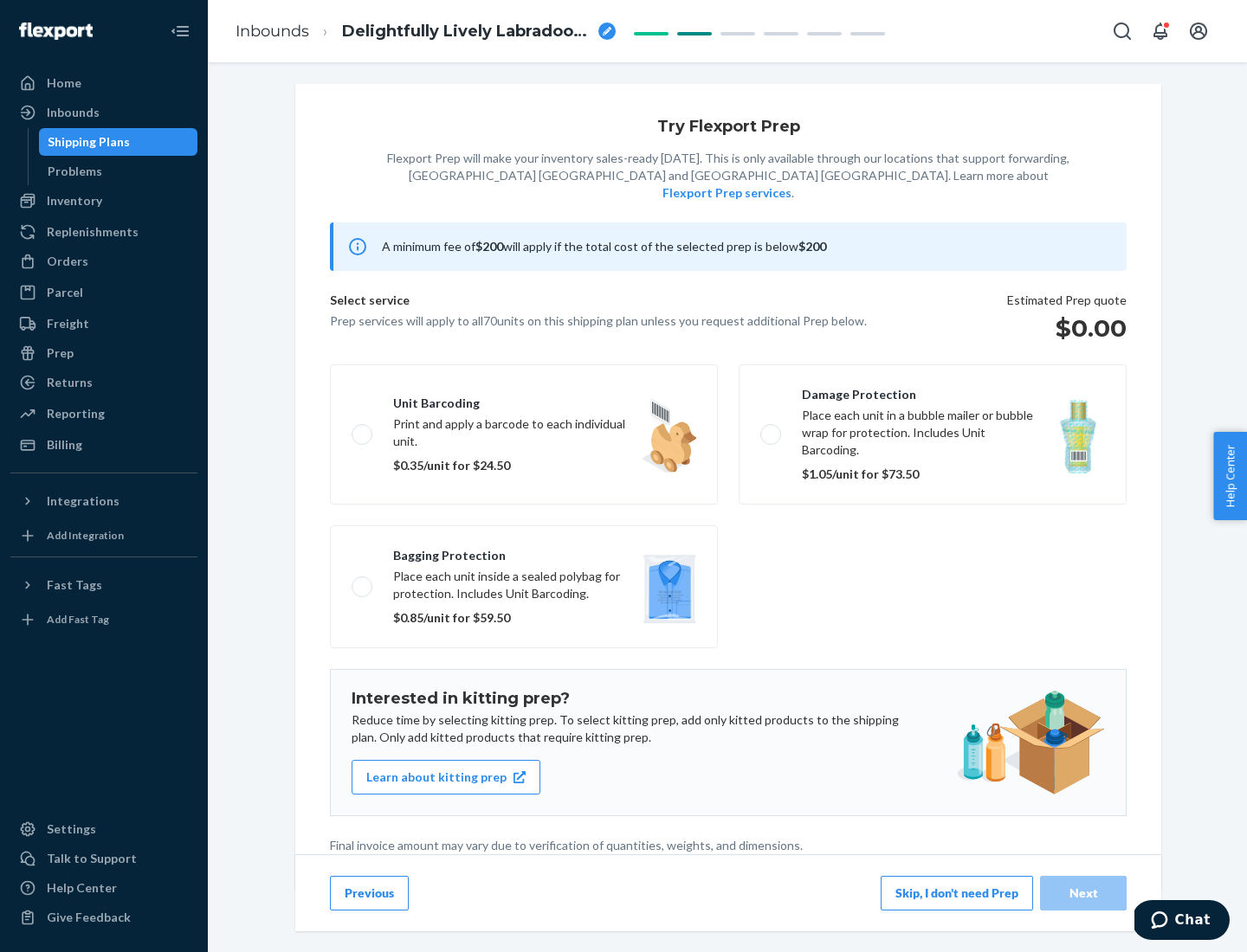
click at [524, 551] on label "Bagging protection Place each unit inside a sealed polybag for protection. Incl…" at bounding box center [524, 587] width 388 height 123
click at [363, 581] on input "Bagging protection Place each unit inside a sealed polybag for protection. Incl…" at bounding box center [356, 586] width 11 height 11
checkbox input "true"
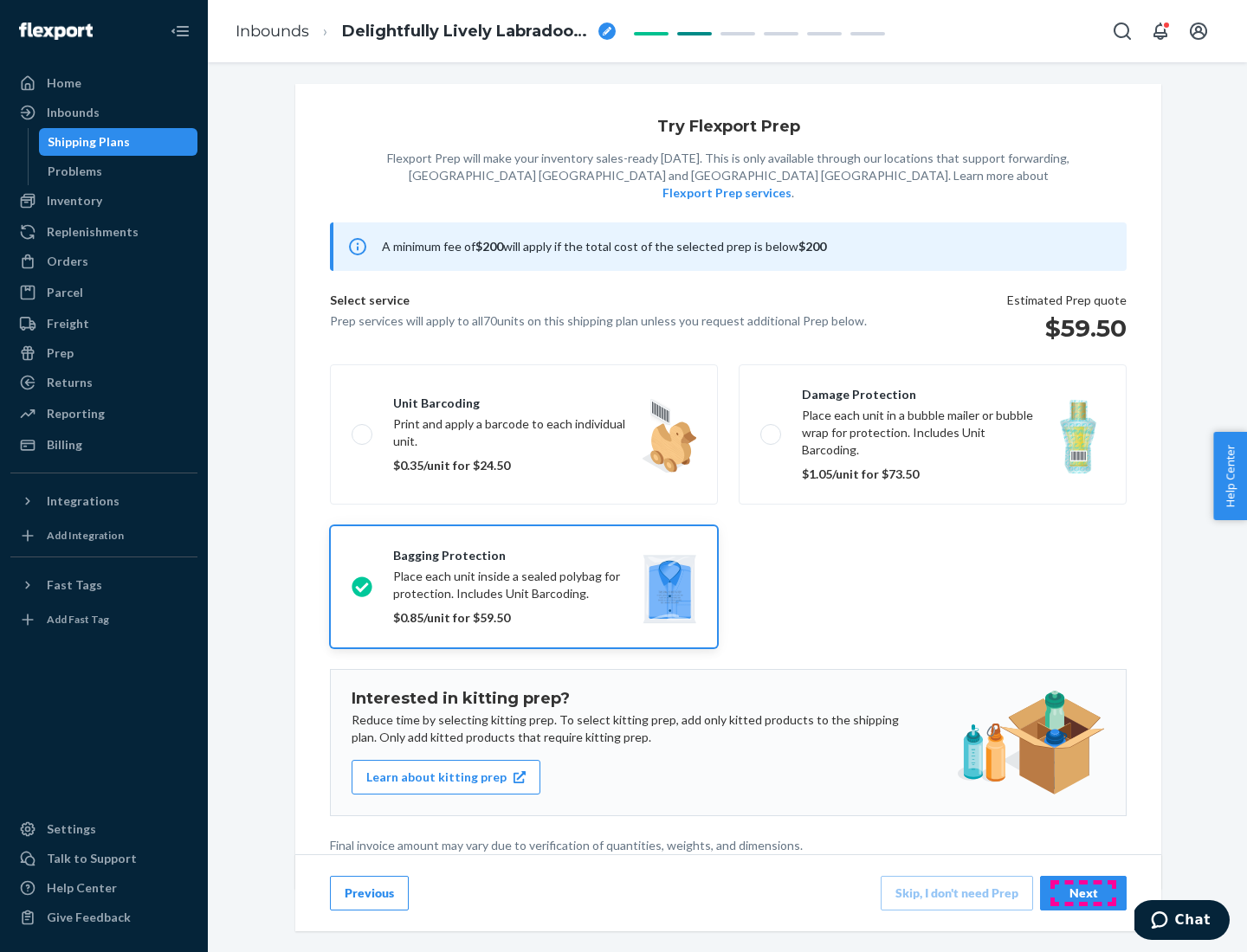
click at [1083, 892] on div "Next" at bounding box center [1083, 892] width 58 height 17
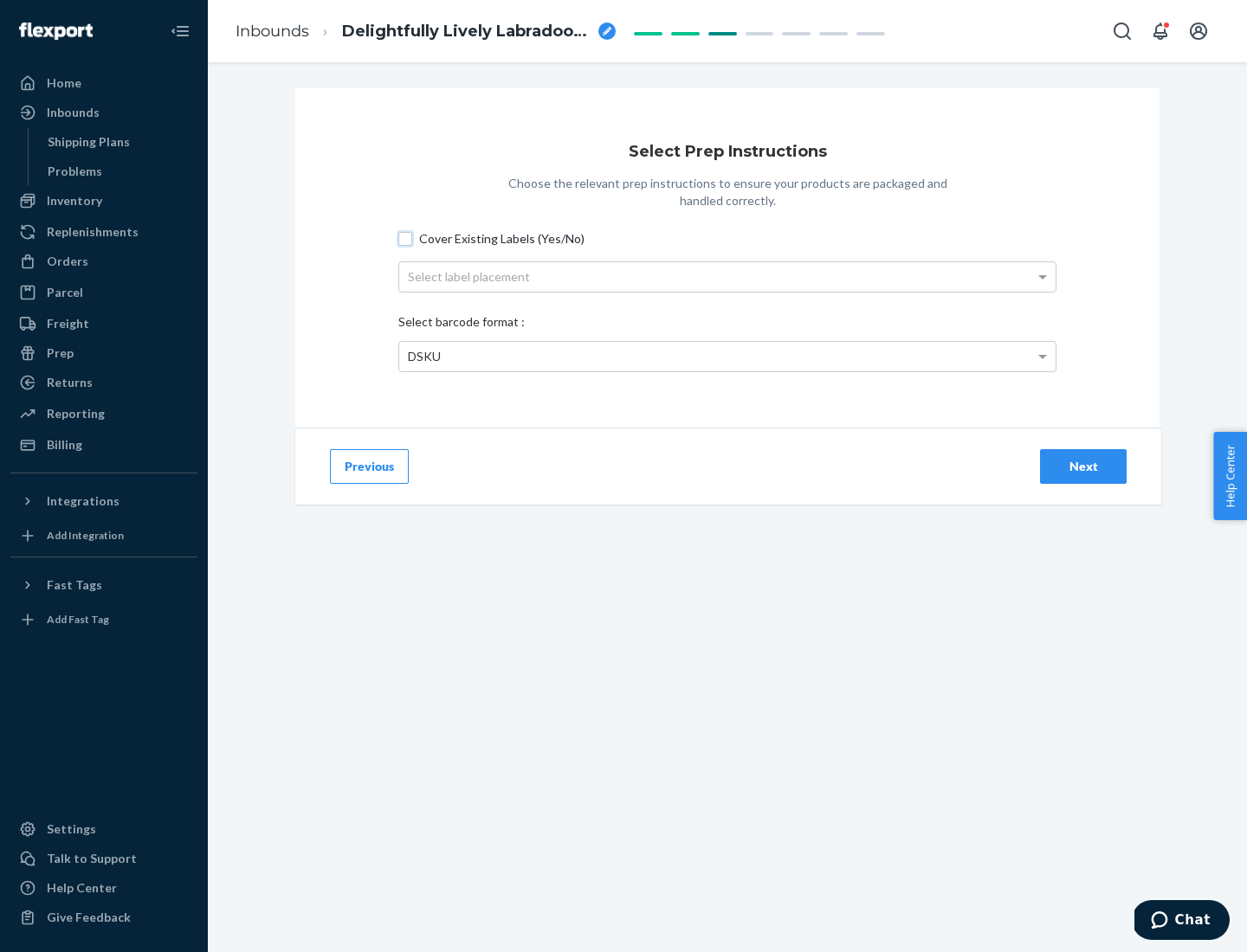
click at [406, 238] on input "Cover Existing Labels (Yes/No)" at bounding box center [406, 239] width 14 height 14
checkbox input "true"
click at [727, 276] on div "Select label placement" at bounding box center [727, 278] width 657 height 30
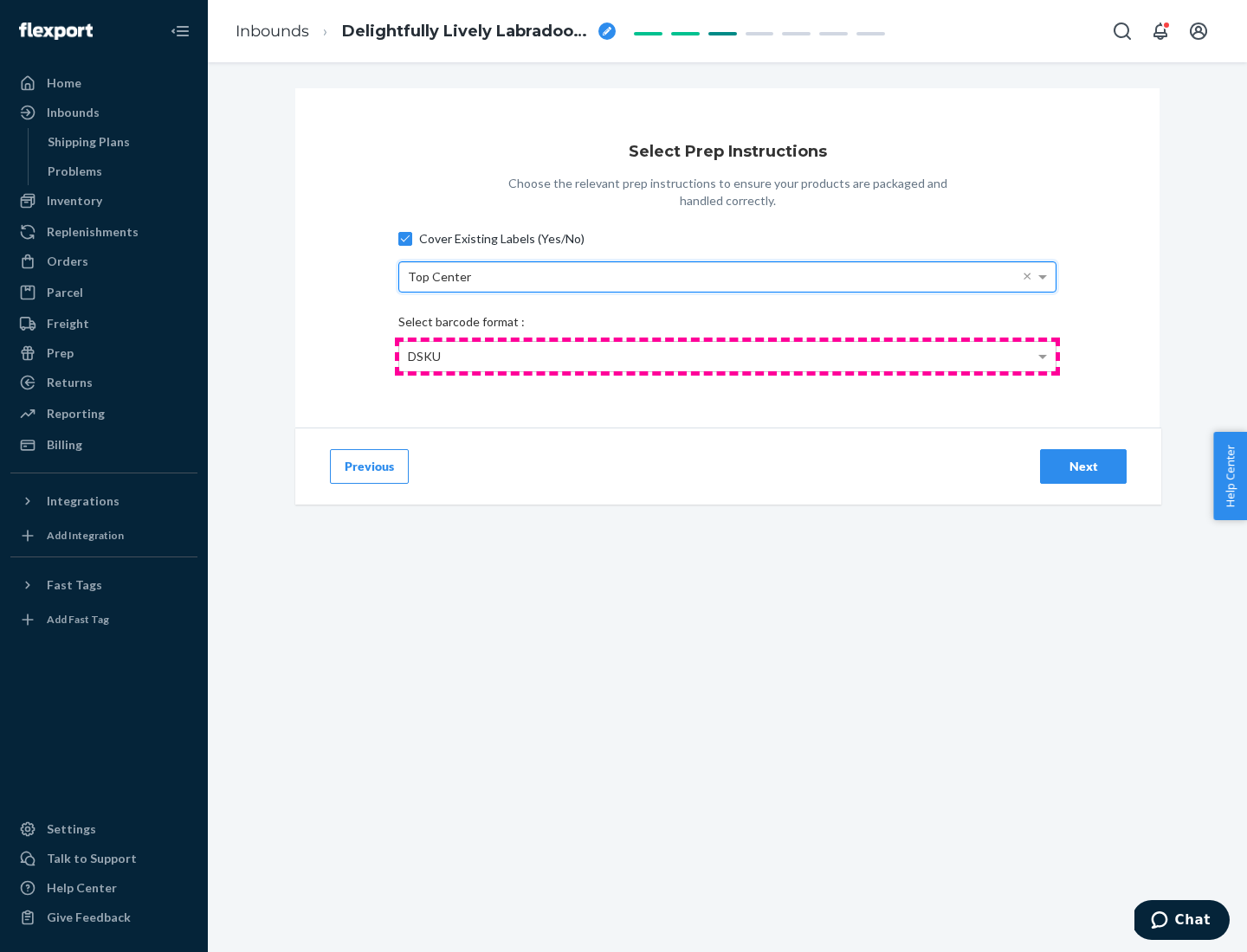
click at [727, 356] on div "DSKU" at bounding box center [727, 357] width 657 height 30
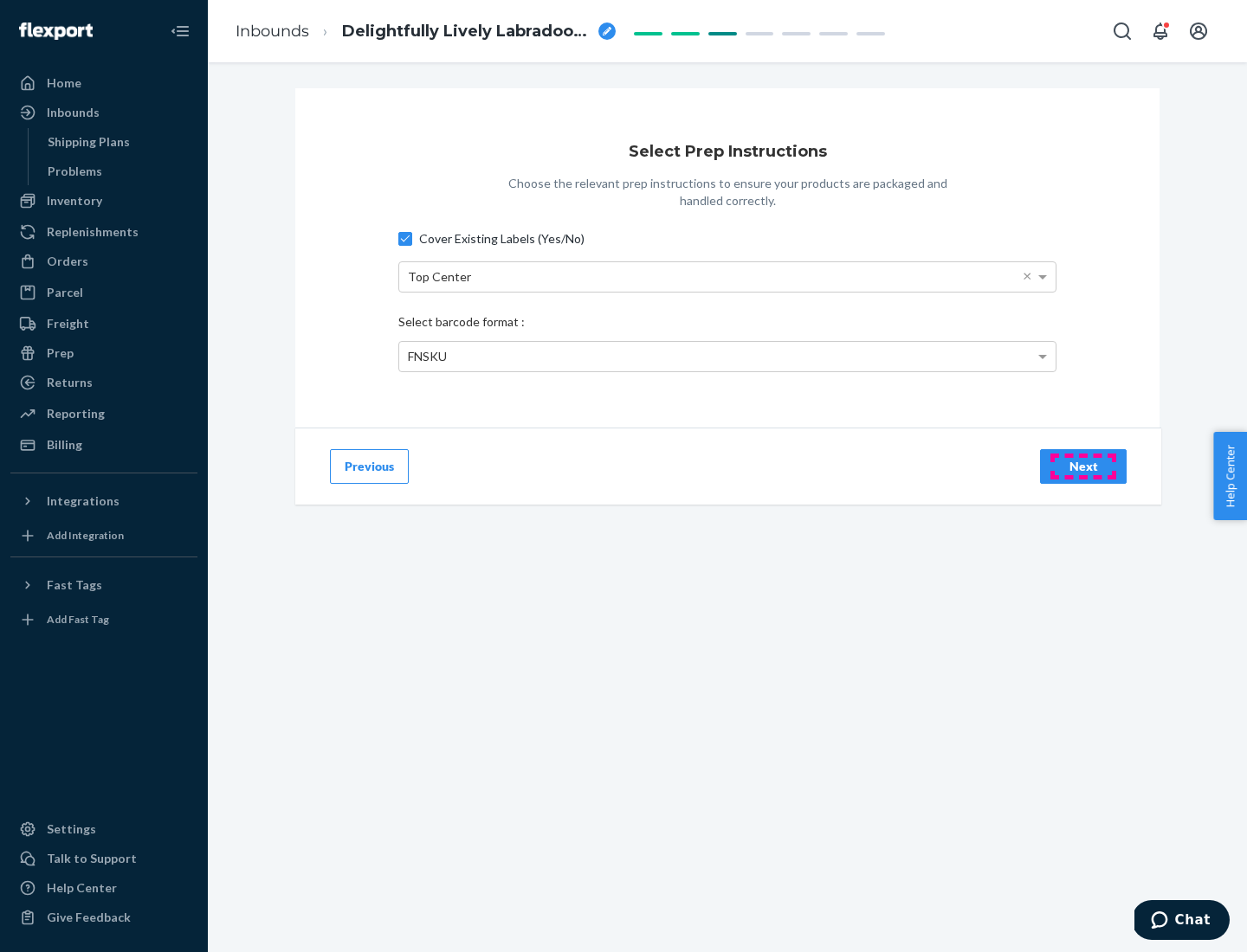
click at [1083, 466] on div "Next" at bounding box center [1083, 466] width 58 height 17
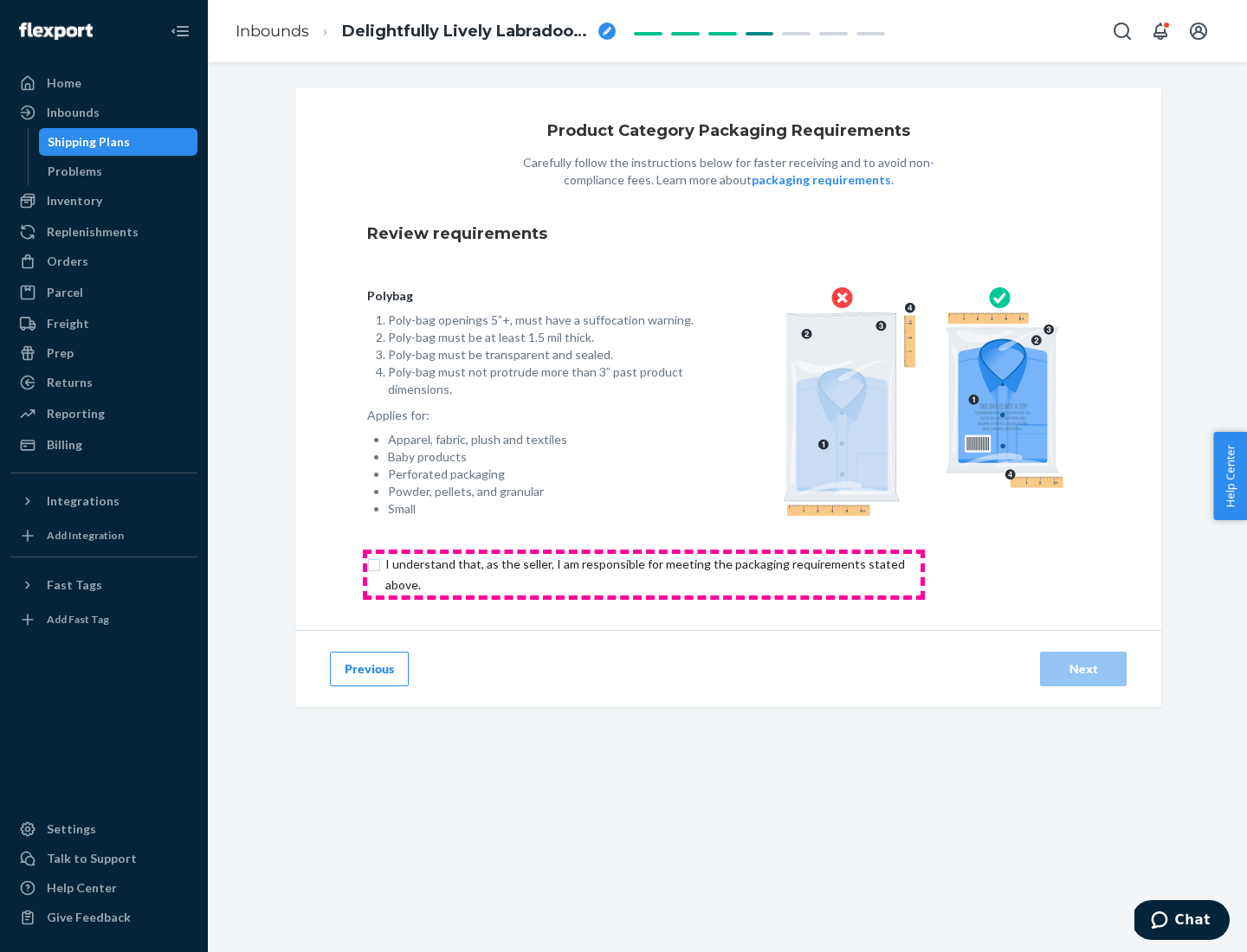
click at [644, 574] on input "checkbox" at bounding box center [655, 575] width 576 height 42
checkbox input "true"
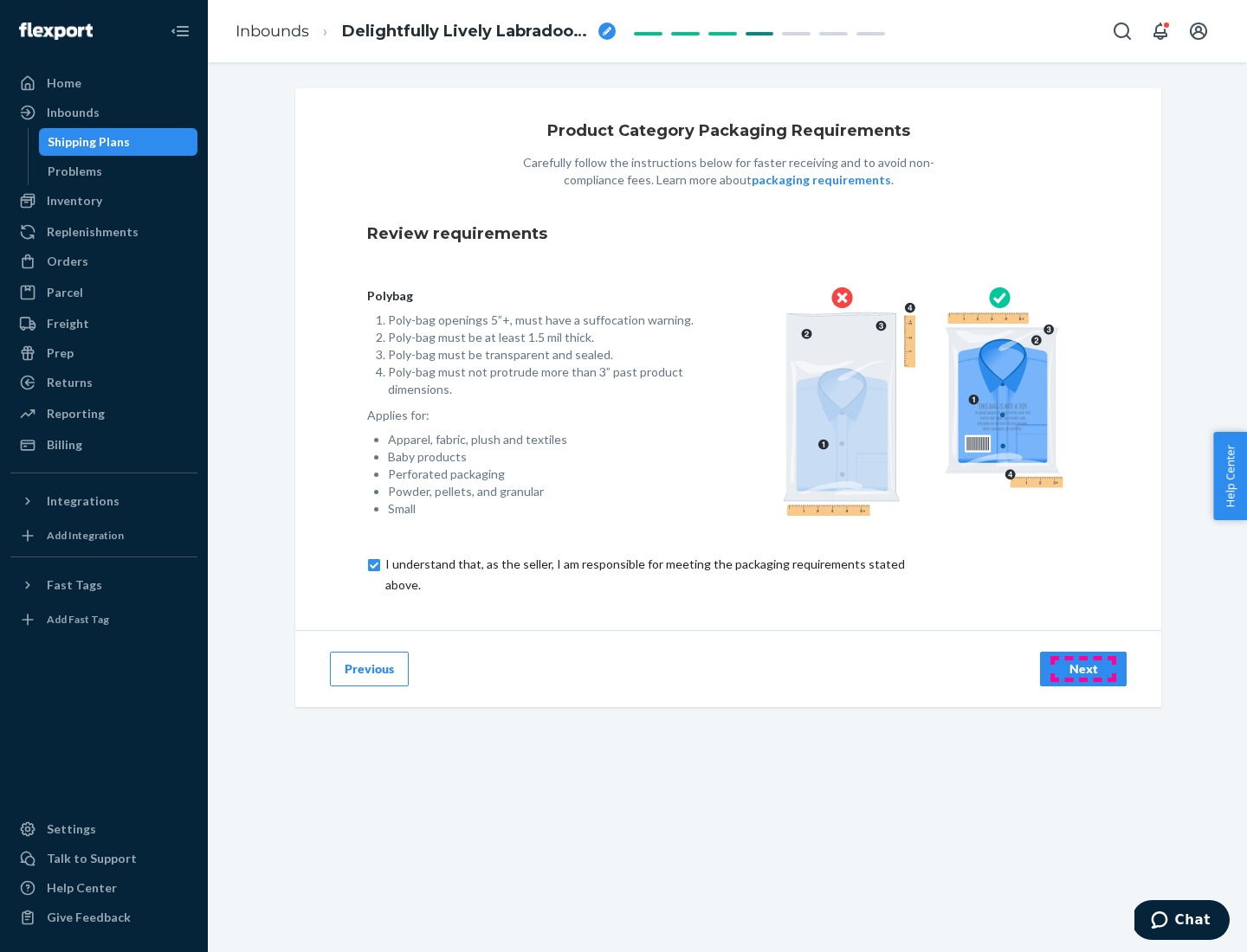
click at [1083, 668] on div "Next" at bounding box center [1083, 668] width 58 height 17
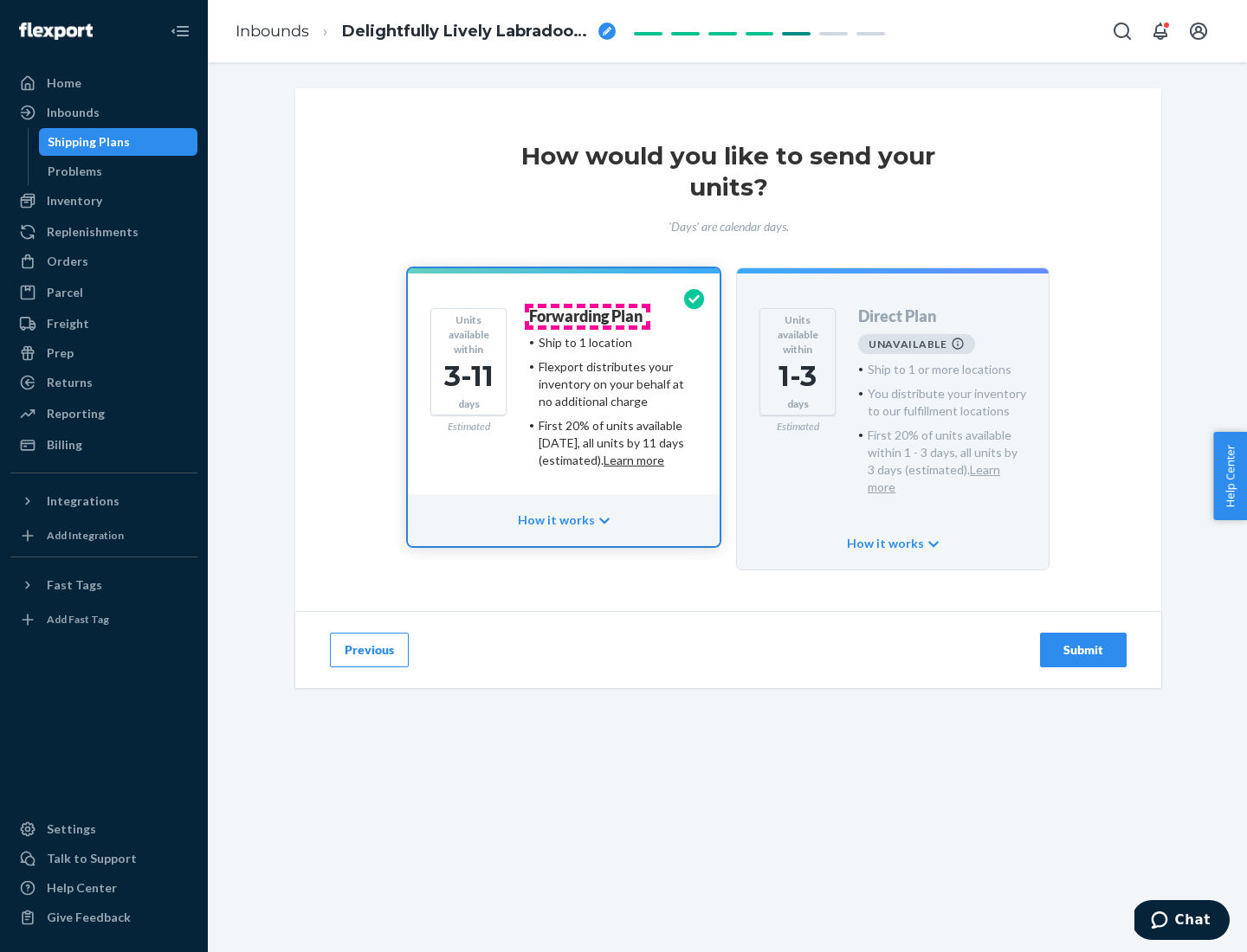
click at [587, 316] on h4 "Forwarding Plan" at bounding box center [585, 316] width 113 height 17
click at [1083, 642] on div "Submit" at bounding box center [1083, 650] width 58 height 17
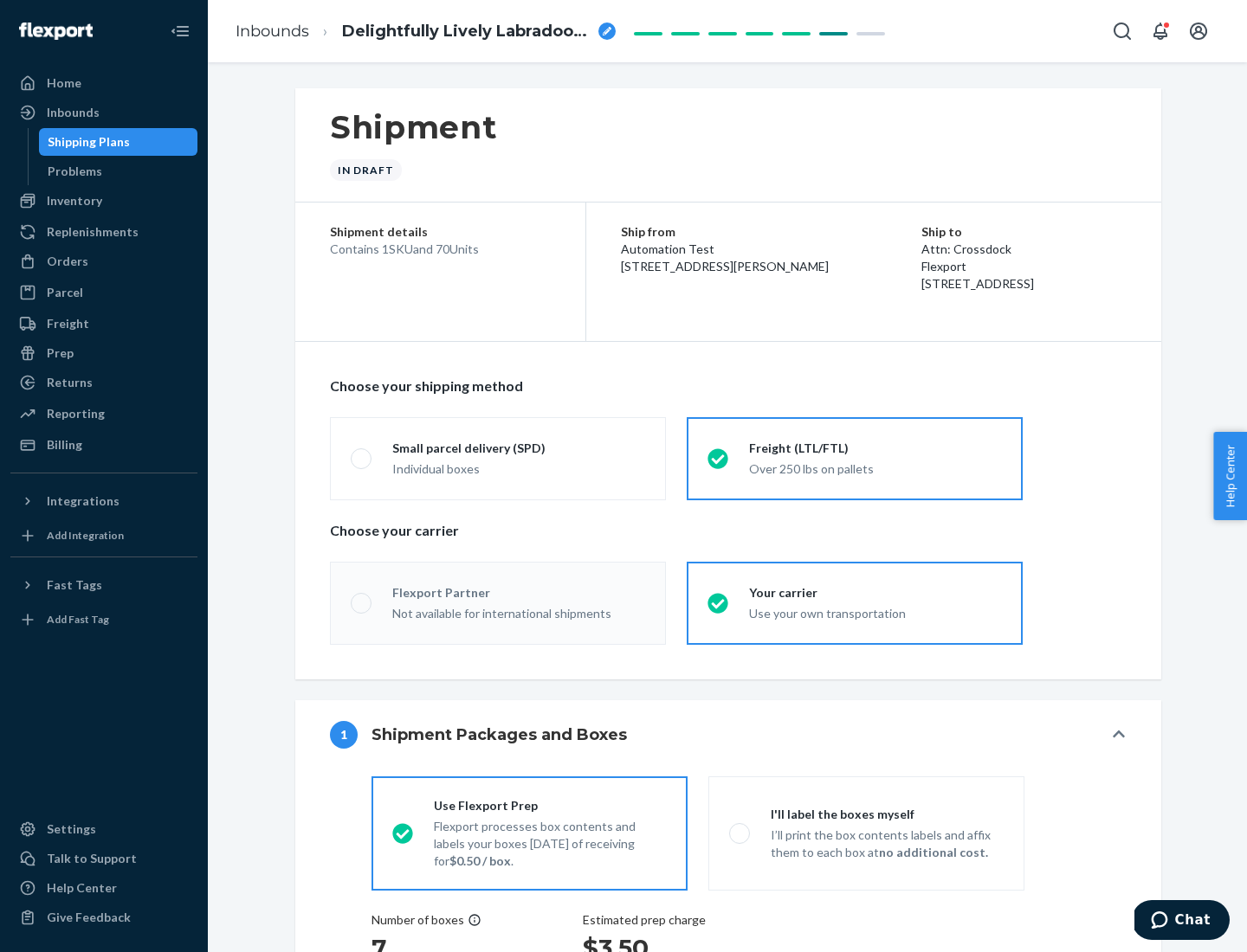
radio input "true"
radio input "false"
radio input "true"
radio input "false"
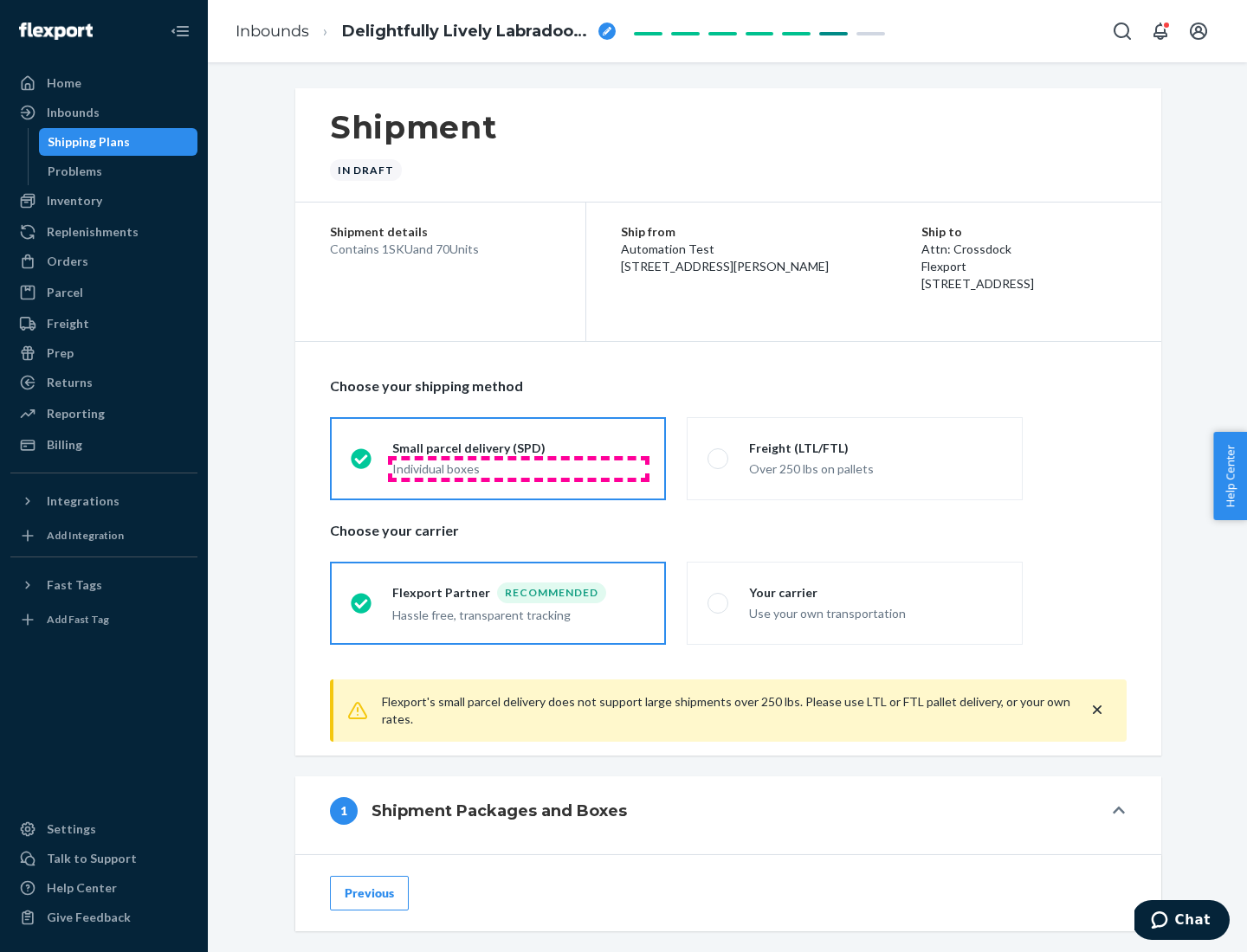
click at [519, 468] on div "Individual boxes" at bounding box center [518, 468] width 253 height 17
click at [362, 464] on input "Small parcel delivery (SPD) Individual boxes" at bounding box center [356, 458] width 11 height 11
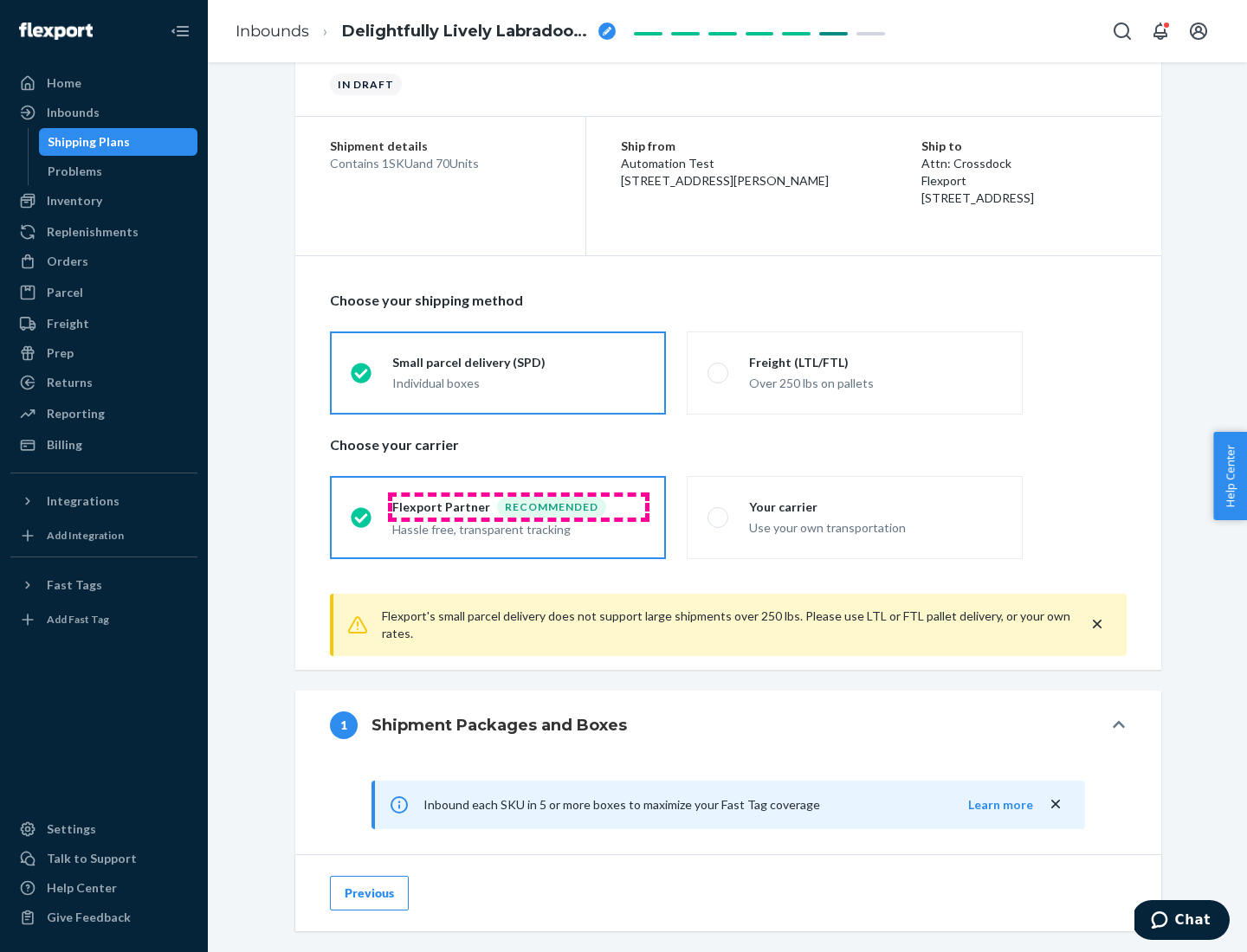
click at [519, 507] on div "Recommended" at bounding box center [552, 507] width 109 height 21
click at [362, 512] on input "Flexport Partner Recommended Hassle free, transparent tracking" at bounding box center [356, 517] width 11 height 11
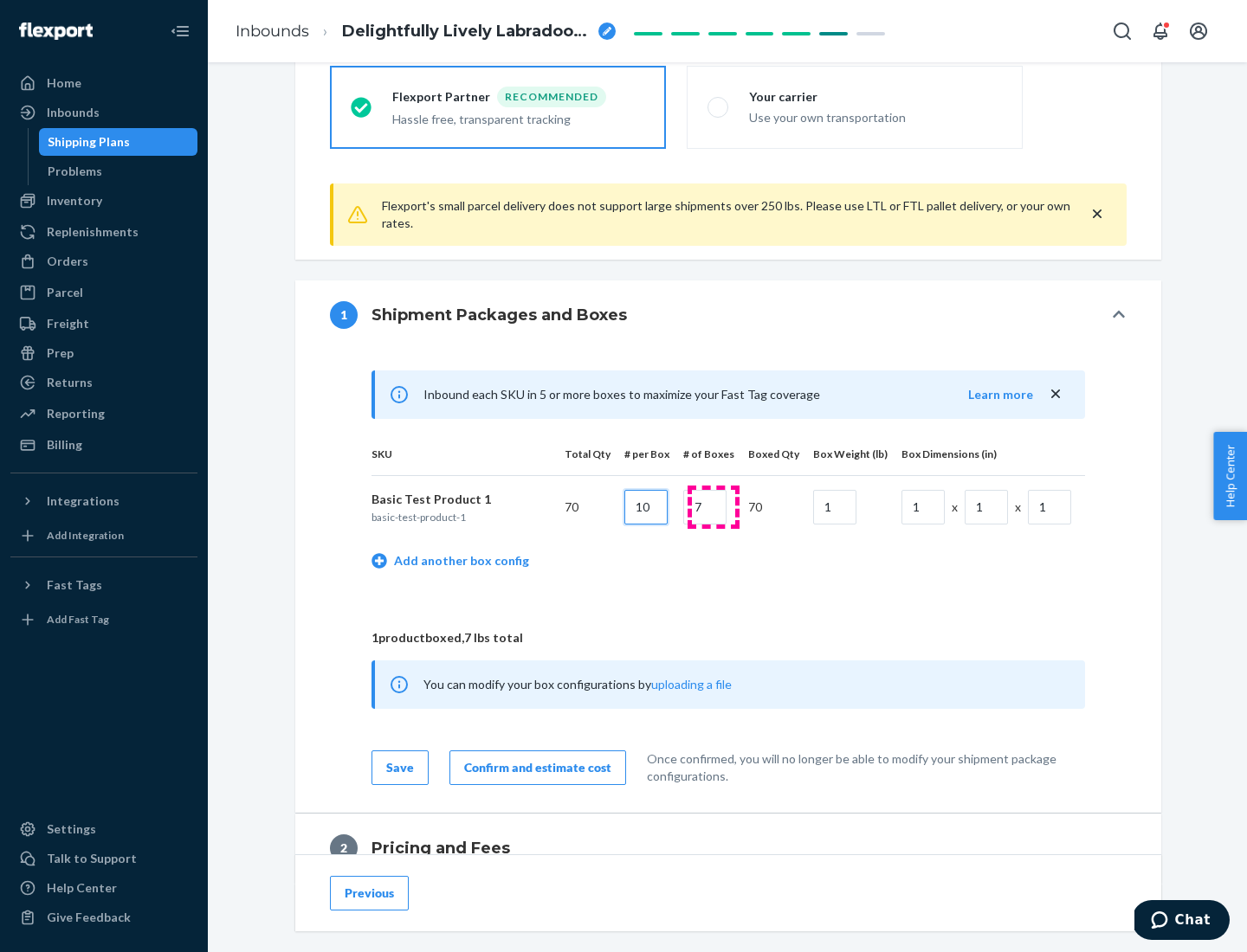
type input "10"
type input "7"
type input "1"
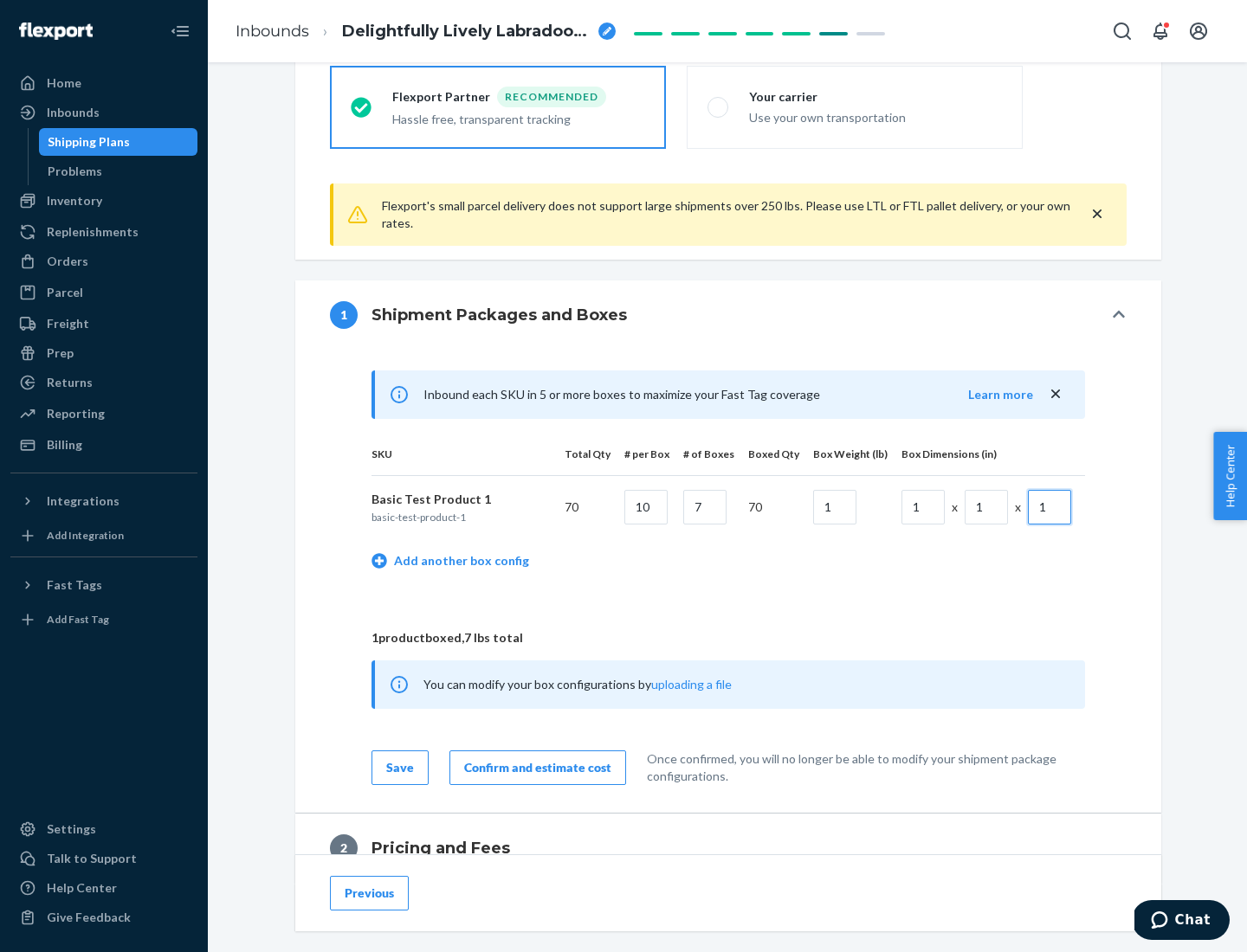
scroll to position [757, 0]
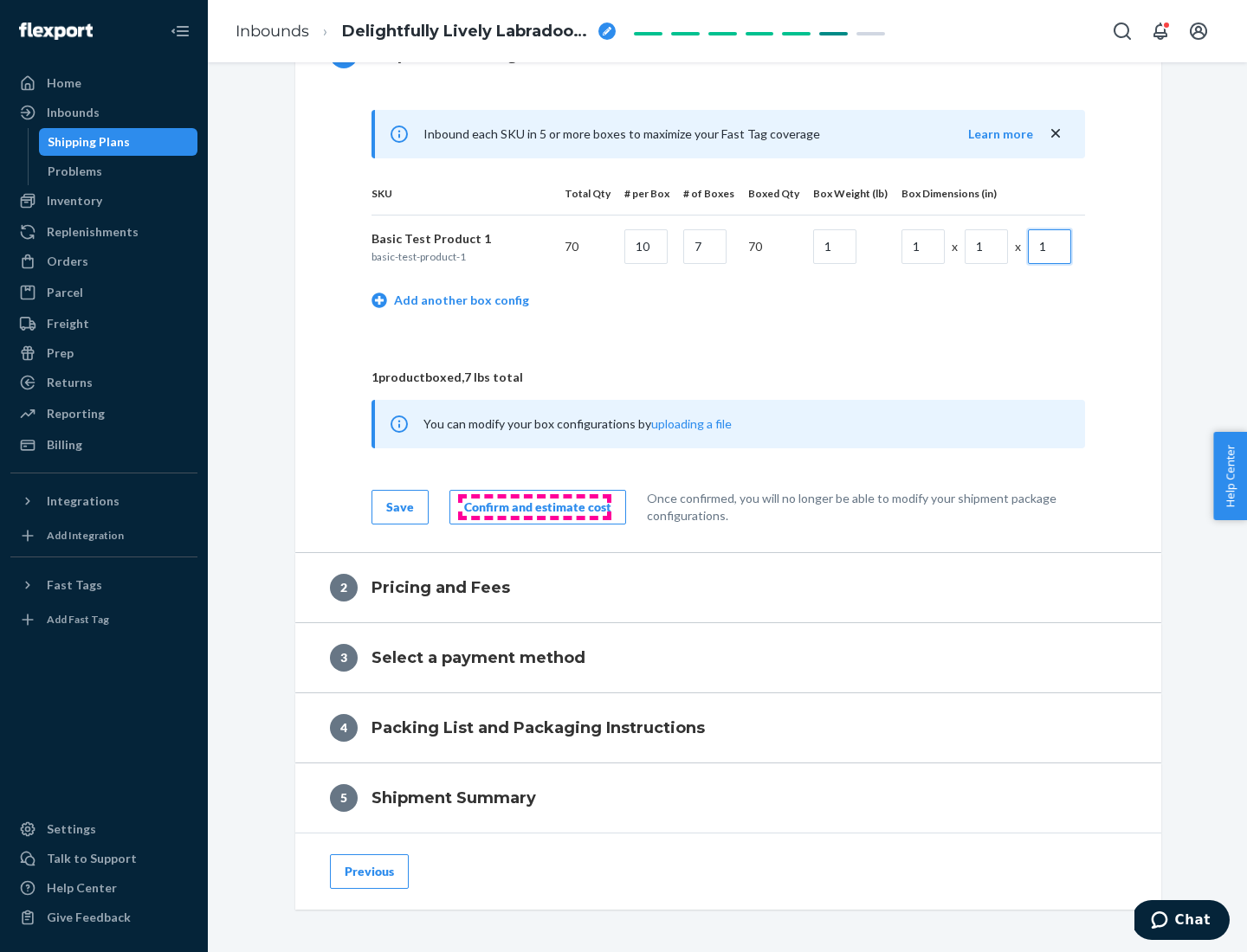
type input "1"
click at [535, 507] on div "Confirm and estimate cost" at bounding box center [538, 507] width 147 height 17
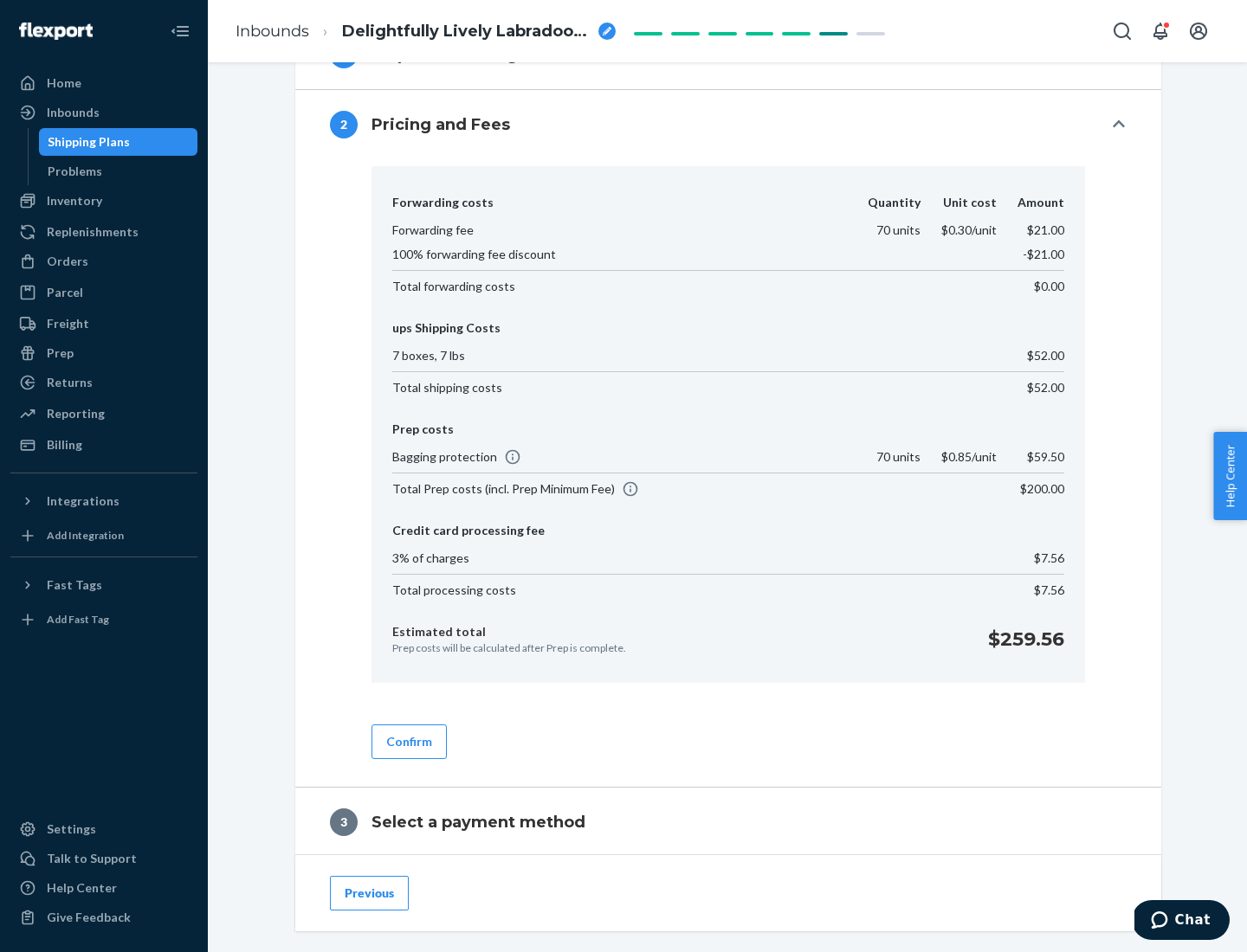
scroll to position [992, 0]
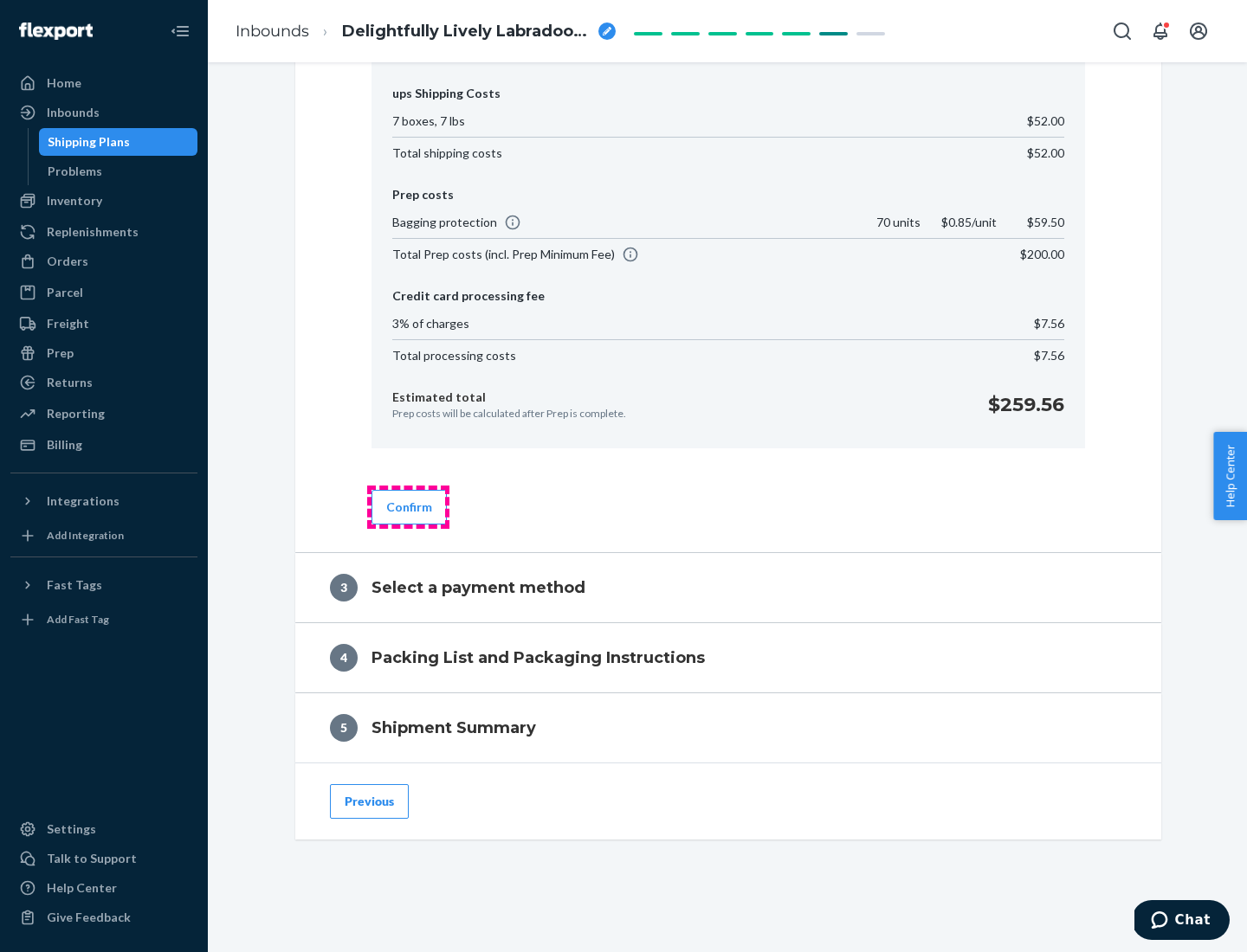
click at [408, 507] on button "Confirm" at bounding box center [410, 507] width 75 height 35
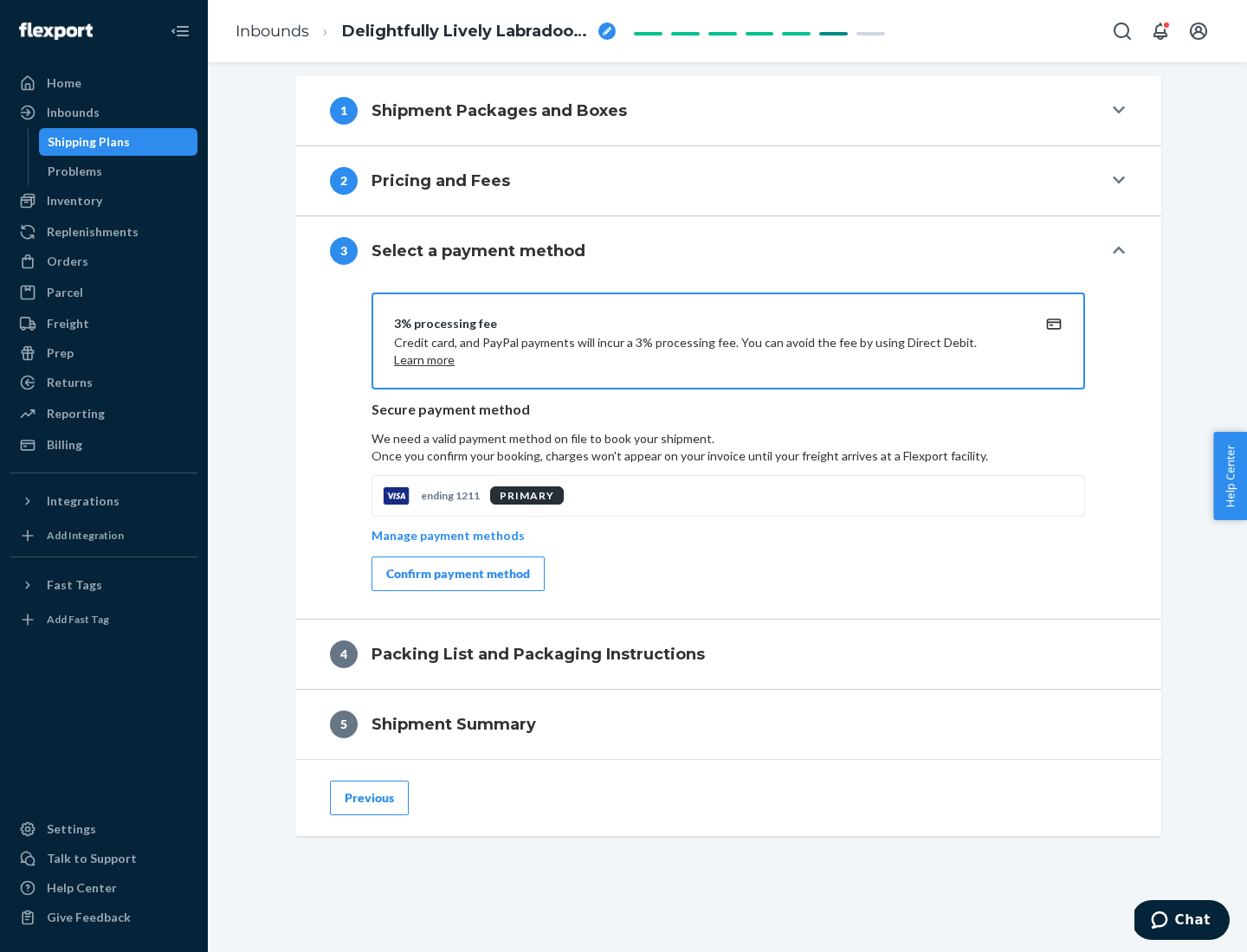
scroll to position [700, 0]
click at [456, 574] on div "Confirm payment method" at bounding box center [457, 573] width 144 height 17
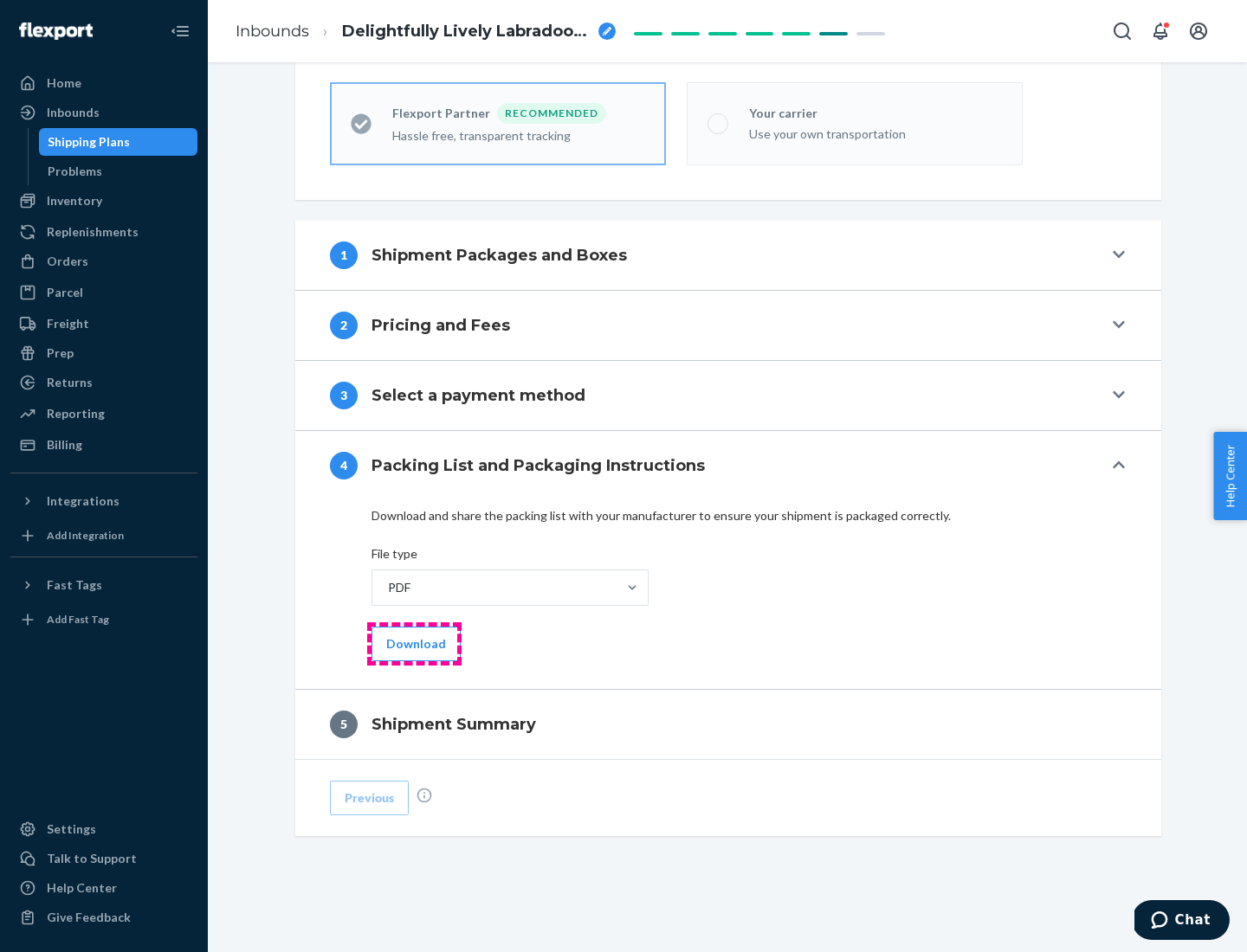
click at [414, 644] on button "Download" at bounding box center [417, 644] width 89 height 35
